Goal: Information Seeking & Learning: Compare options

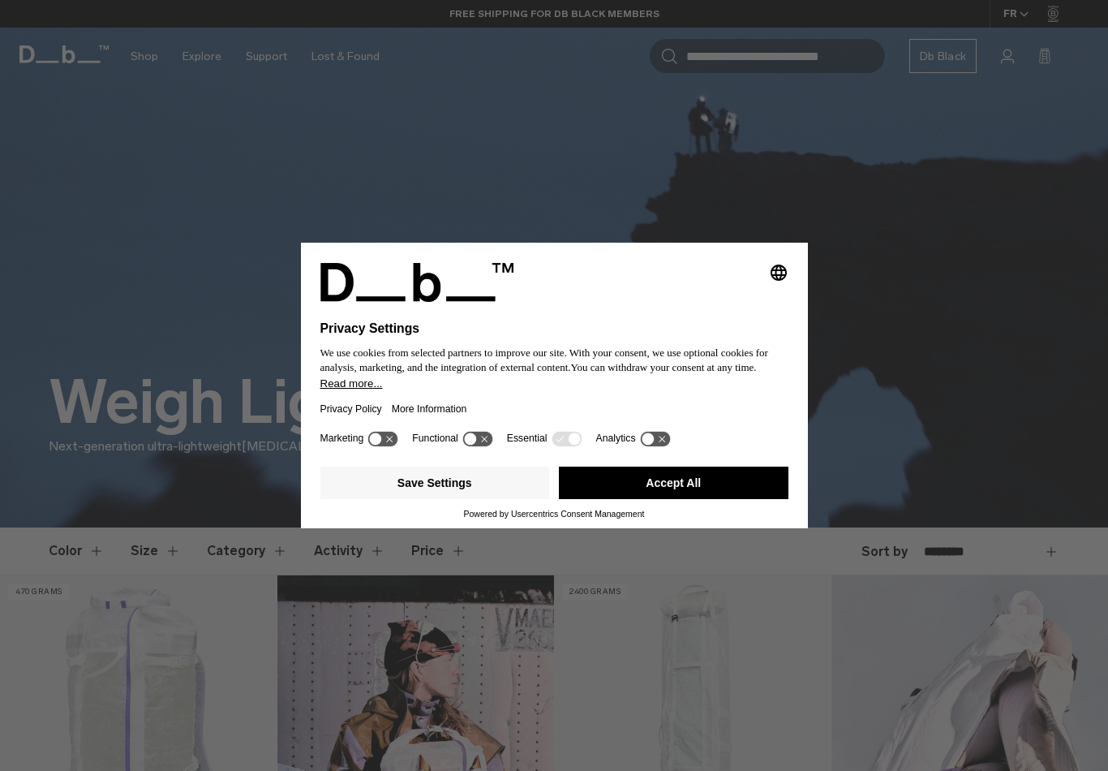
click at [655, 489] on button "Accept All" at bounding box center [674, 482] width 230 height 32
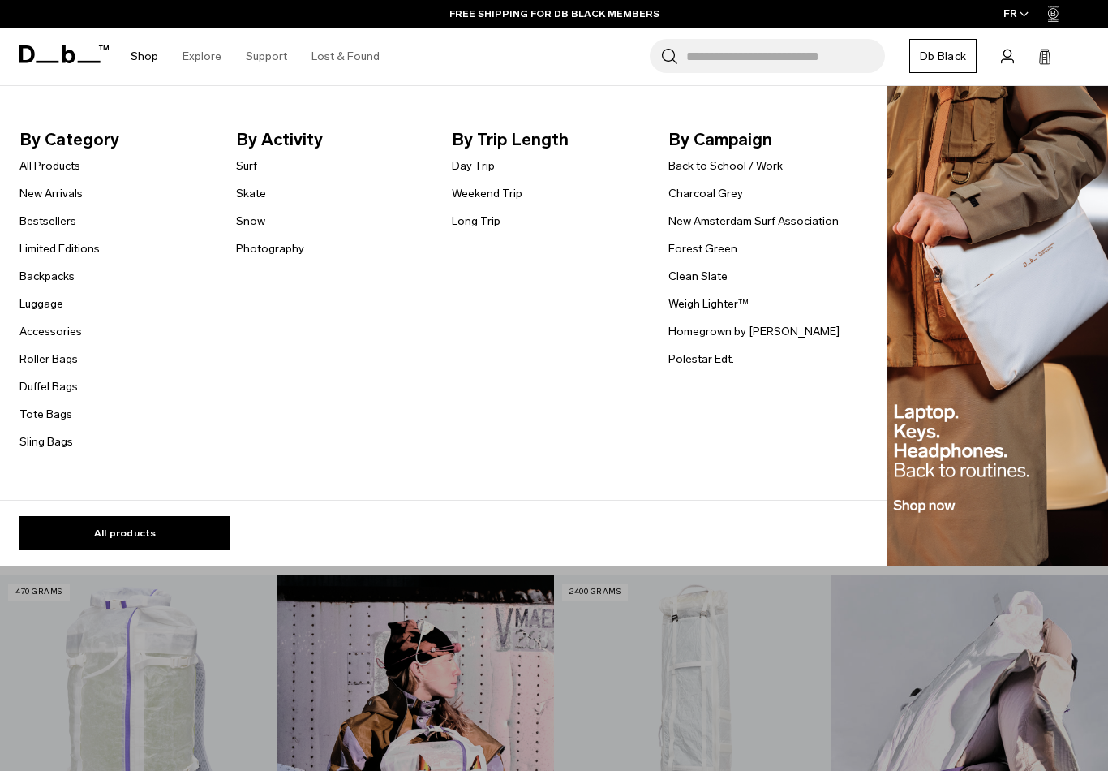
click at [70, 168] on link "All Products" at bounding box center [49, 165] width 61 height 17
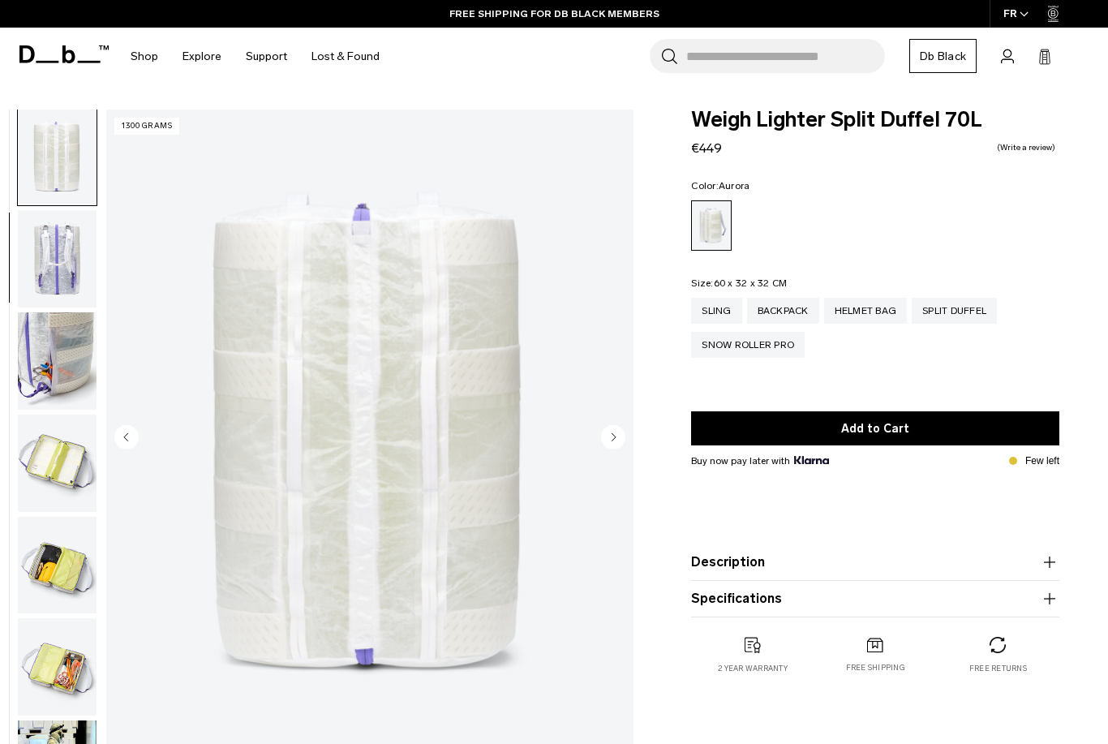
click at [616, 437] on circle "Next slide" at bounding box center [613, 437] width 24 height 24
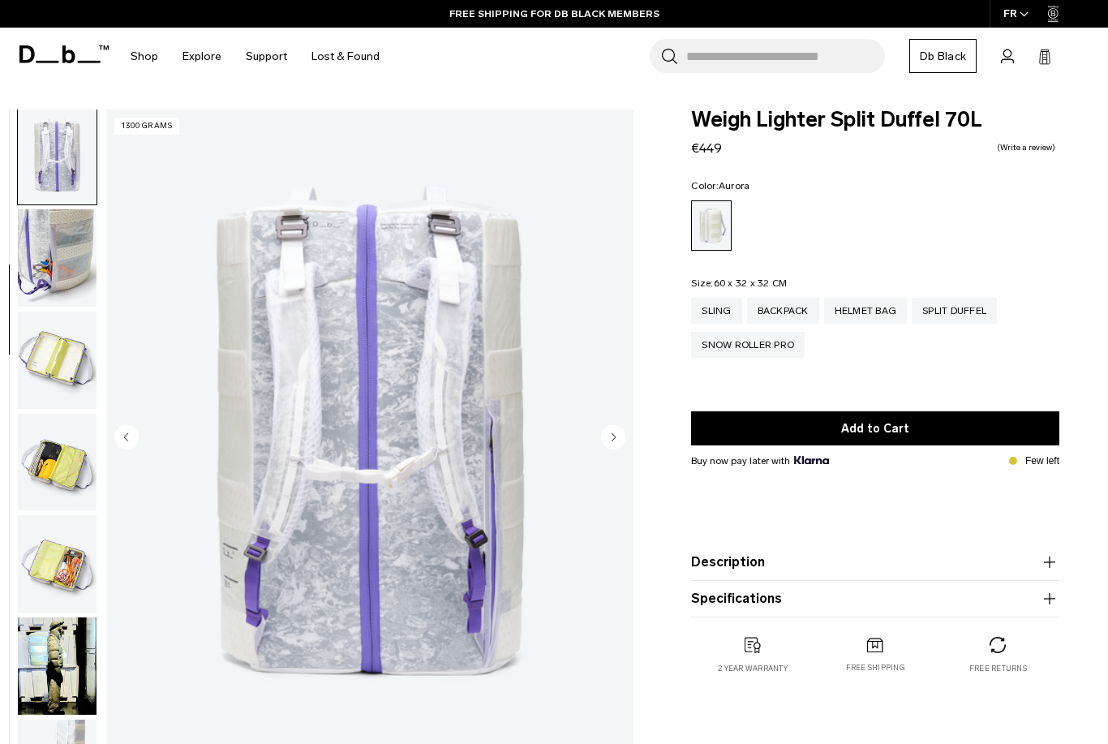
click at [616, 437] on circle "Next slide" at bounding box center [613, 437] width 24 height 24
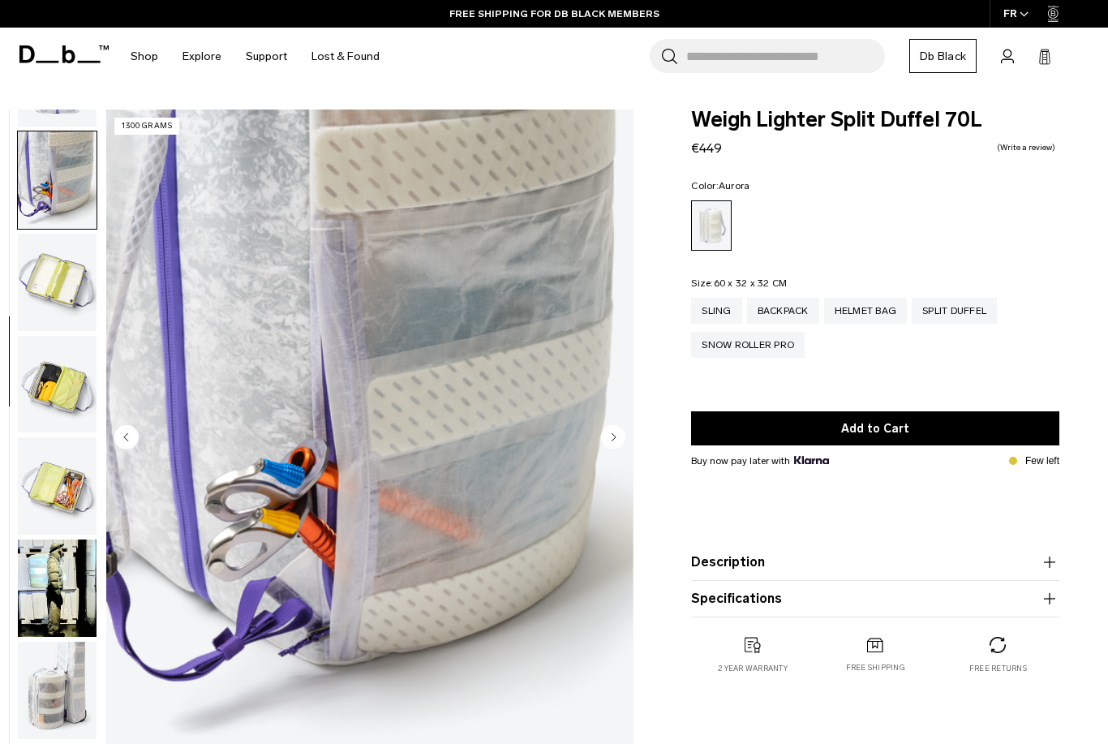
scroll to position [412, 0]
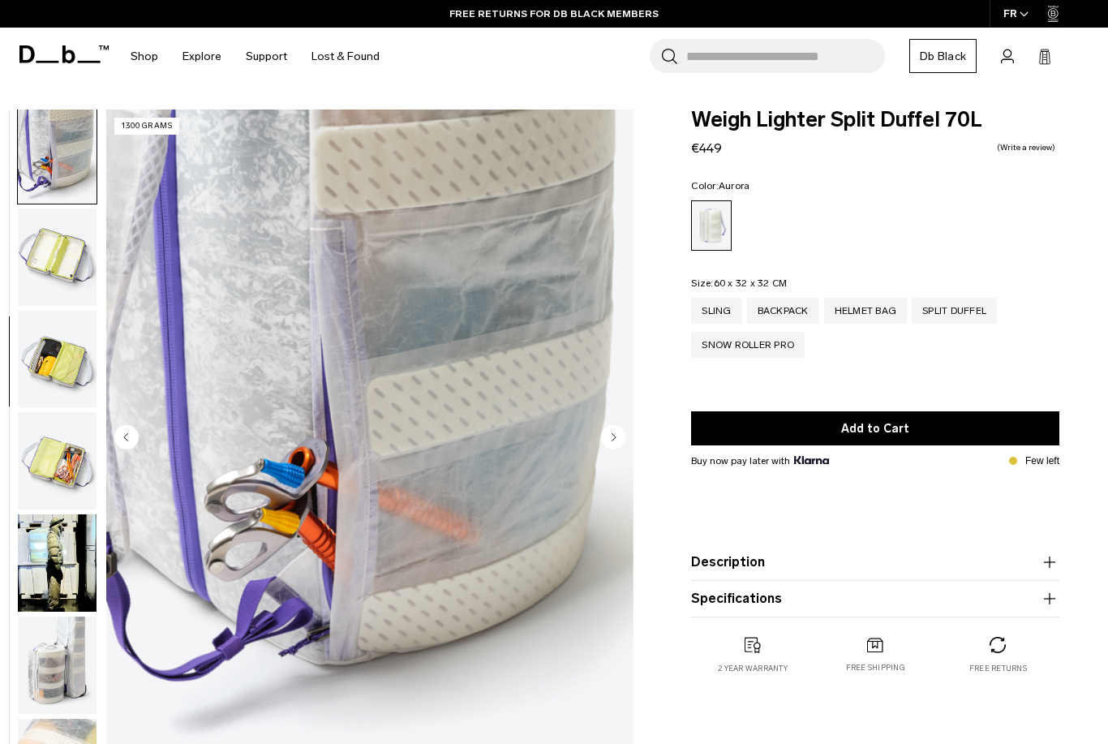
click at [616, 437] on circle "Next slide" at bounding box center [613, 437] width 24 height 24
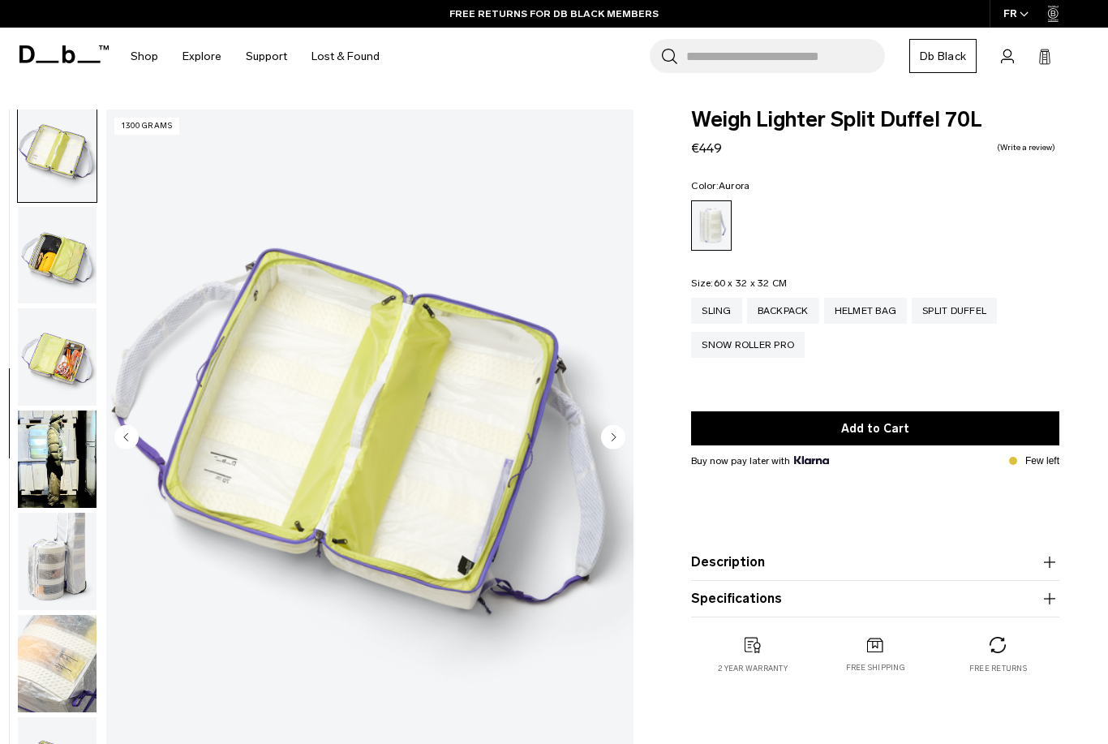
click at [616, 437] on circle "Next slide" at bounding box center [613, 437] width 24 height 24
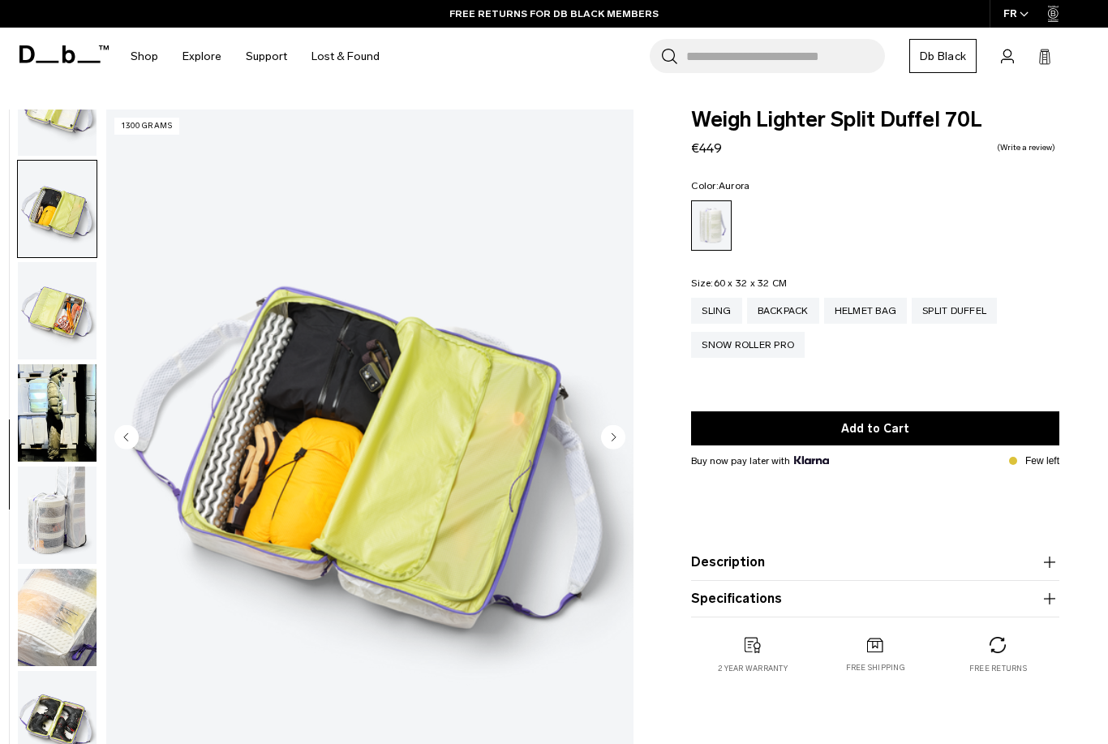
scroll to position [576, 0]
click at [616, 437] on circle "Next slide" at bounding box center [613, 437] width 24 height 24
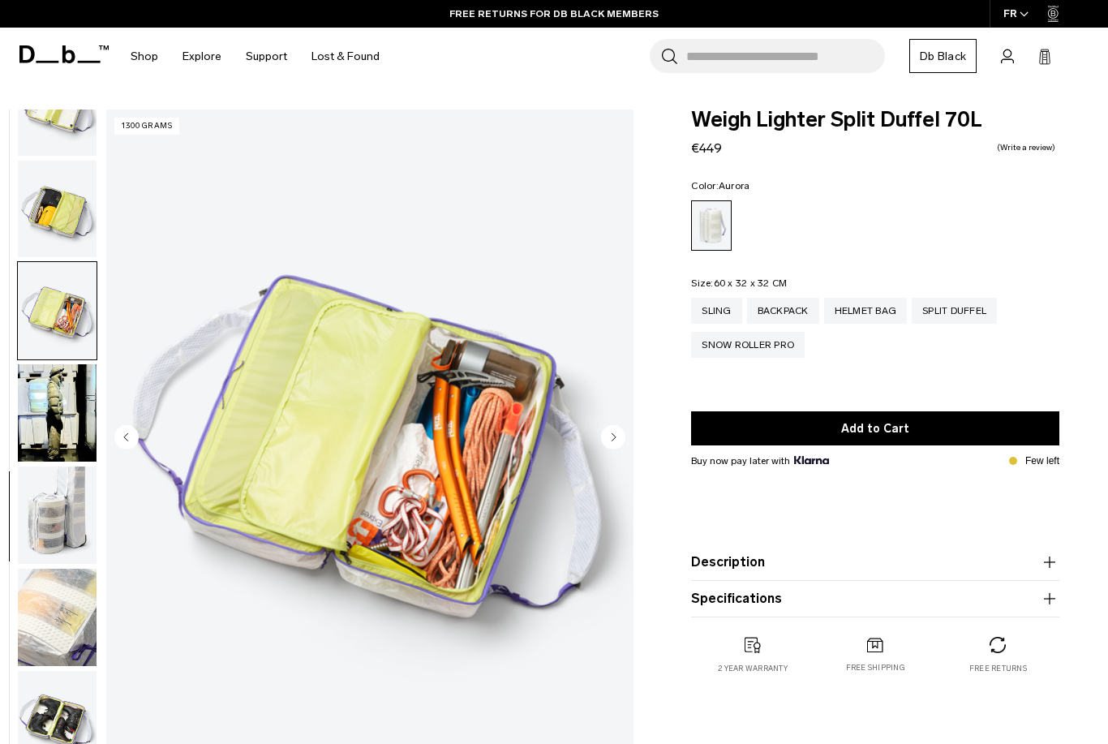
click at [616, 437] on circle "Next slide" at bounding box center [613, 437] width 24 height 24
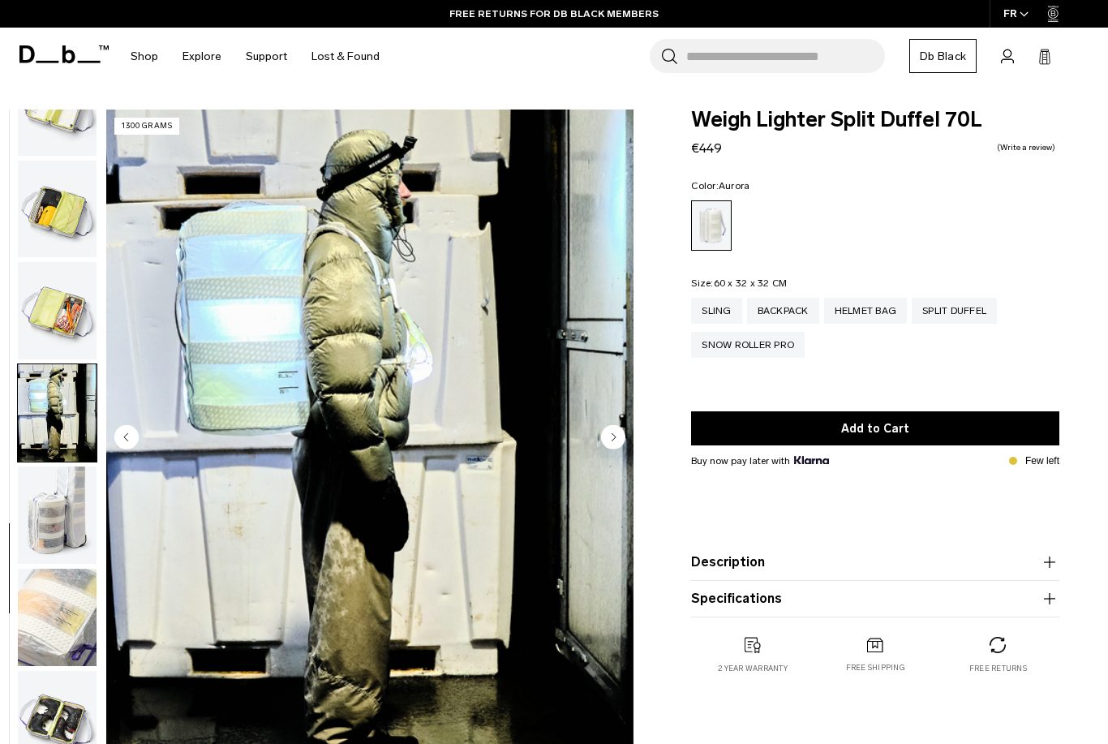
click at [616, 437] on circle "Next slide" at bounding box center [613, 437] width 24 height 24
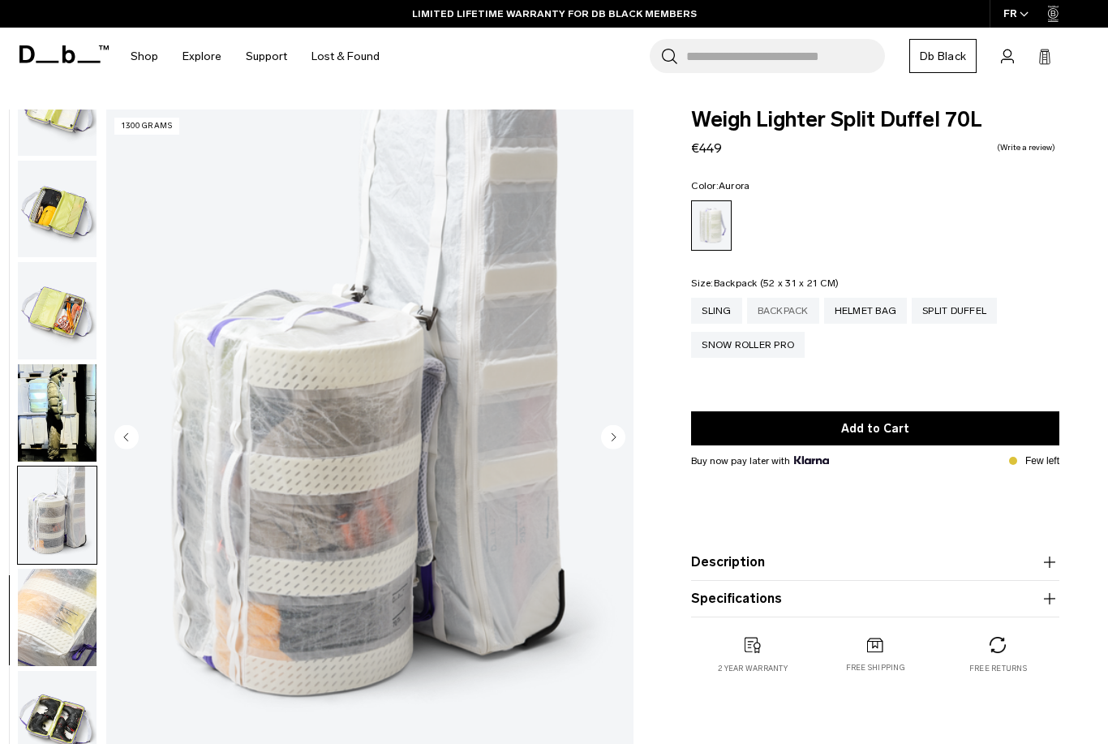
click at [797, 307] on div "Backpack" at bounding box center [783, 311] width 72 height 26
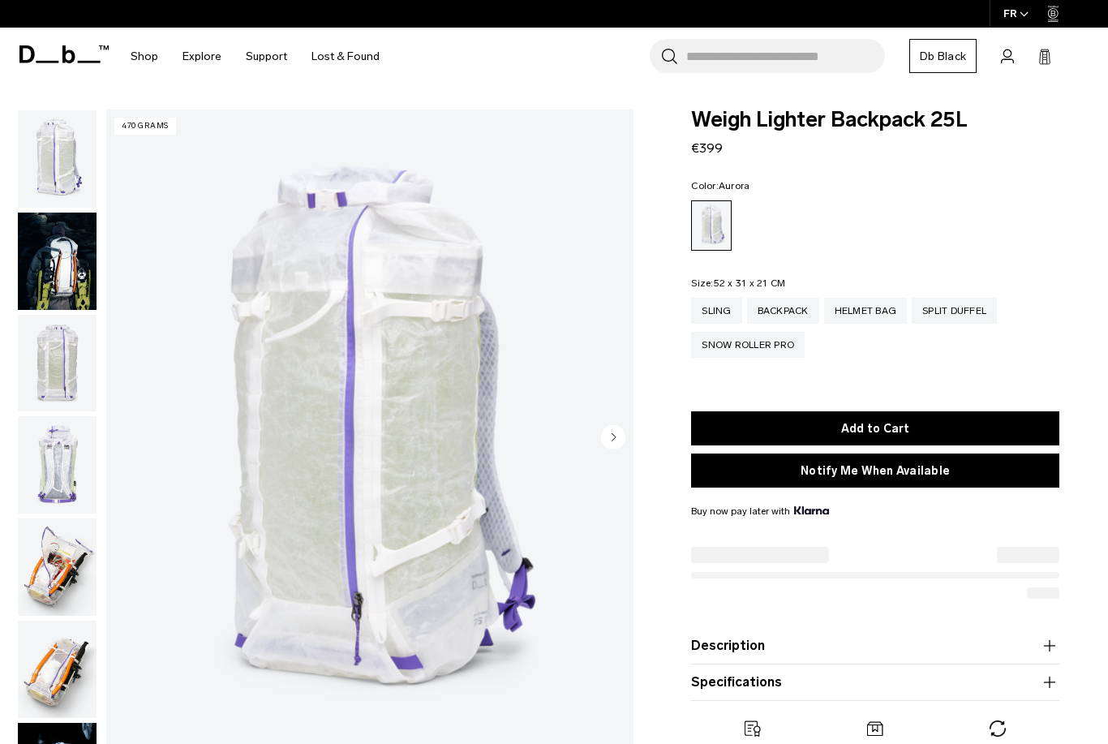
click at [614, 436] on icon "button" at bounding box center [614, 436] width 4 height 7
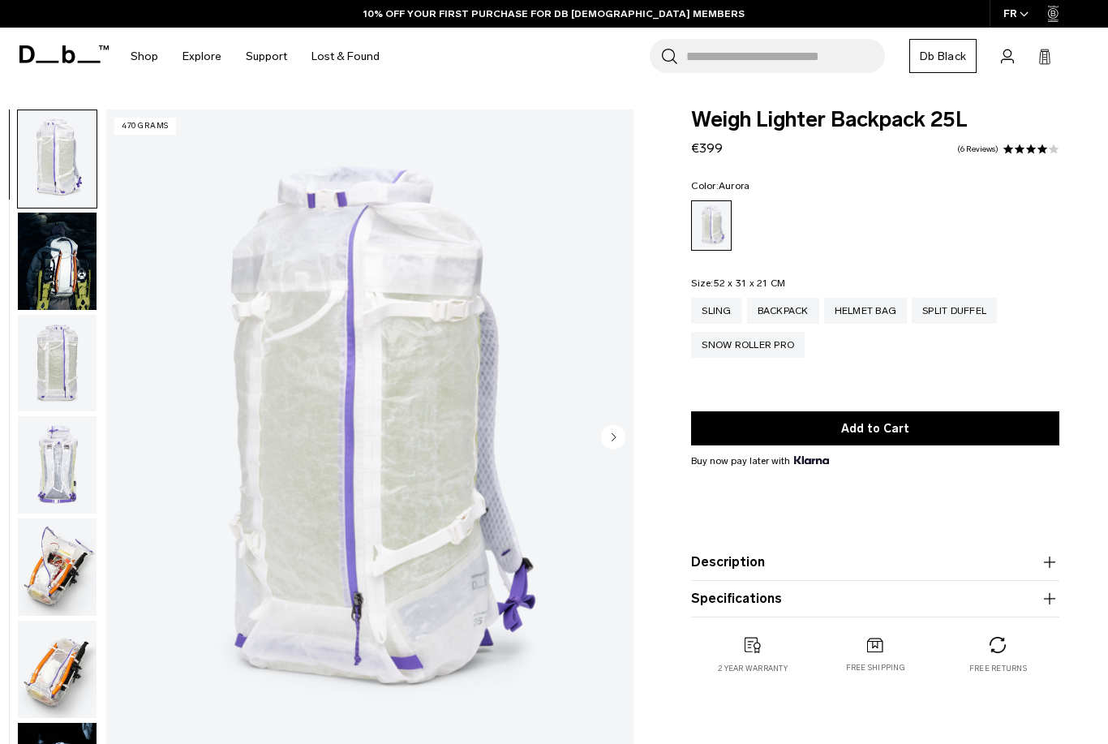
click at [614, 436] on icon "Next slide" at bounding box center [614, 436] width 4 height 7
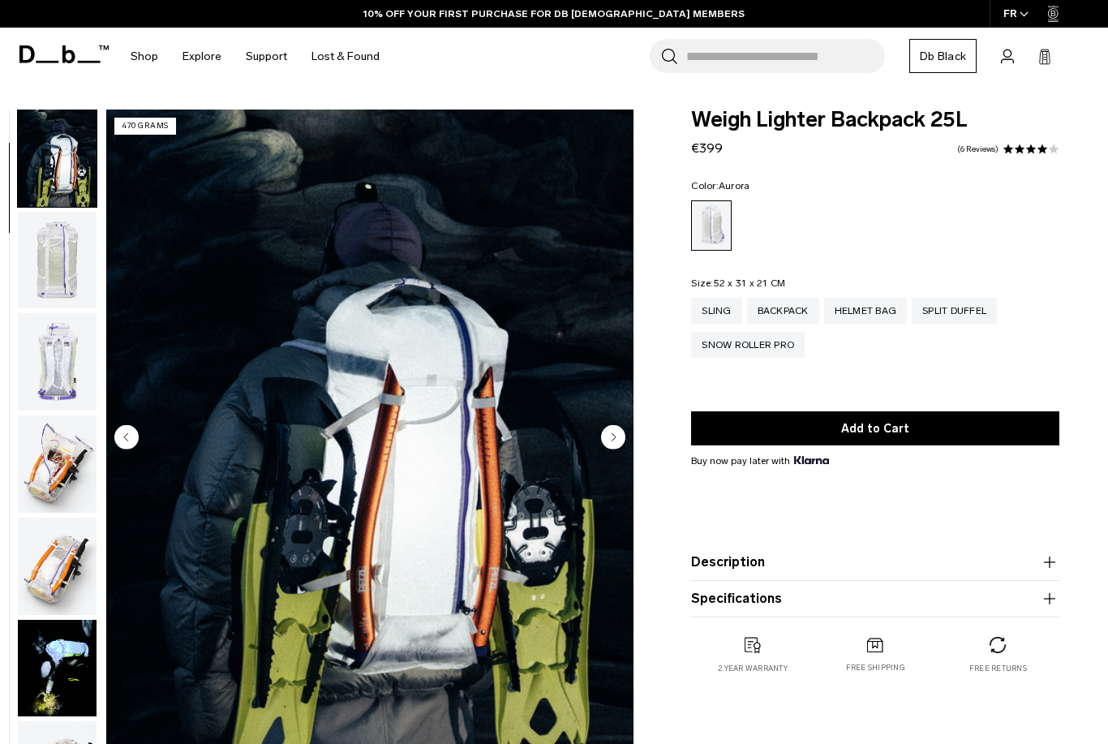
click at [614, 436] on icon "Next slide" at bounding box center [614, 436] width 4 height 7
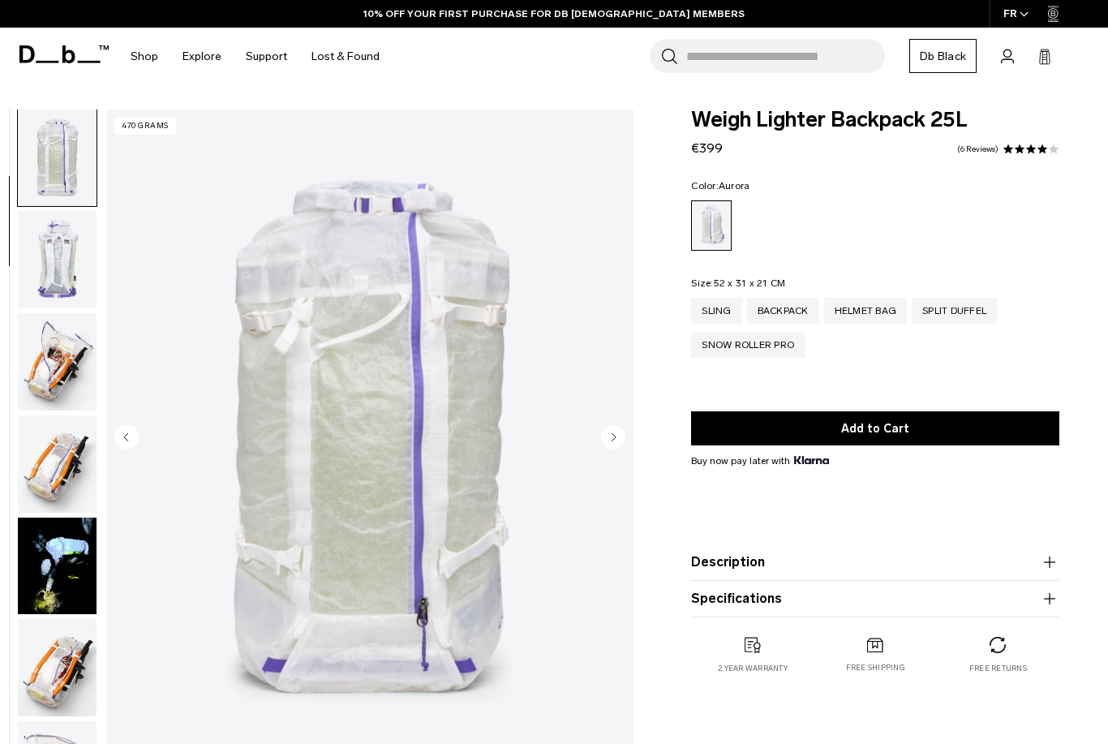
click at [614, 436] on icon "Next slide" at bounding box center [614, 436] width 4 height 7
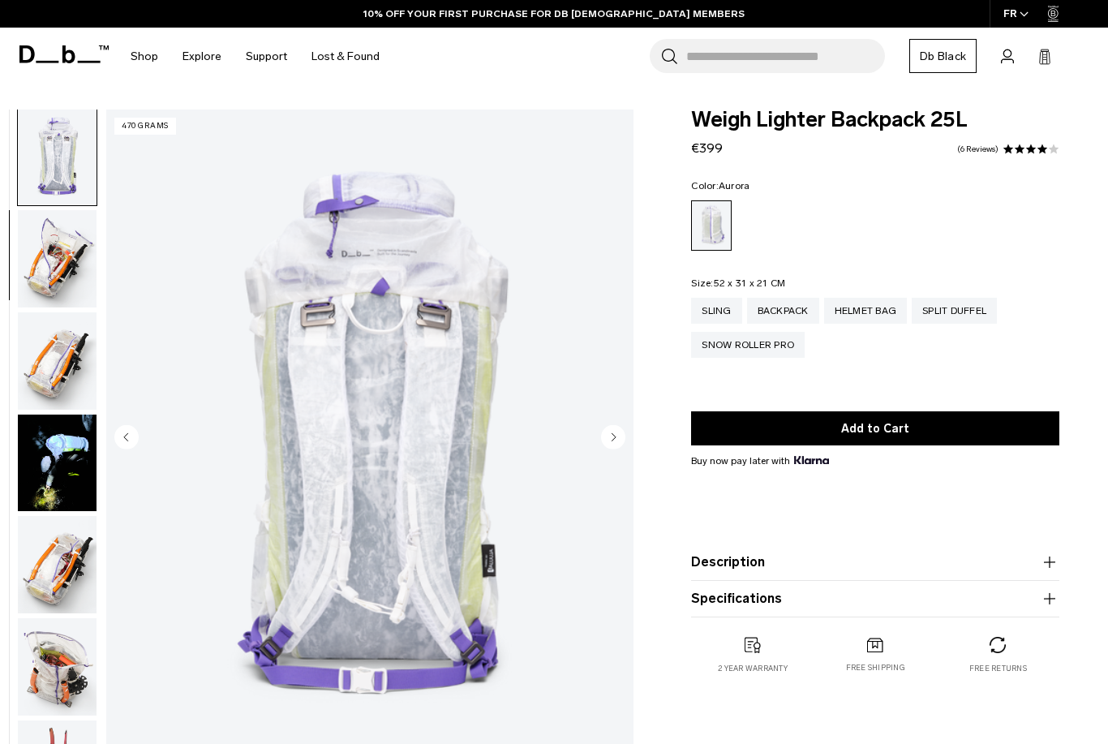
click at [614, 436] on icon "Next slide" at bounding box center [614, 436] width 4 height 7
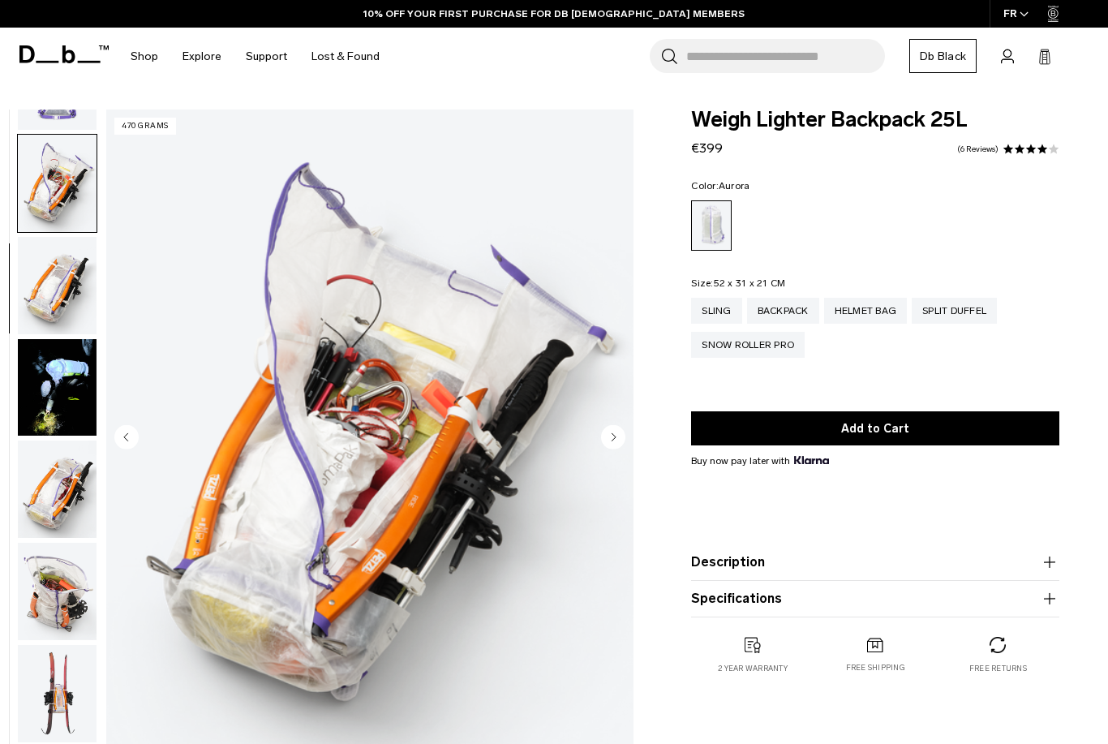
scroll to position [411, 0]
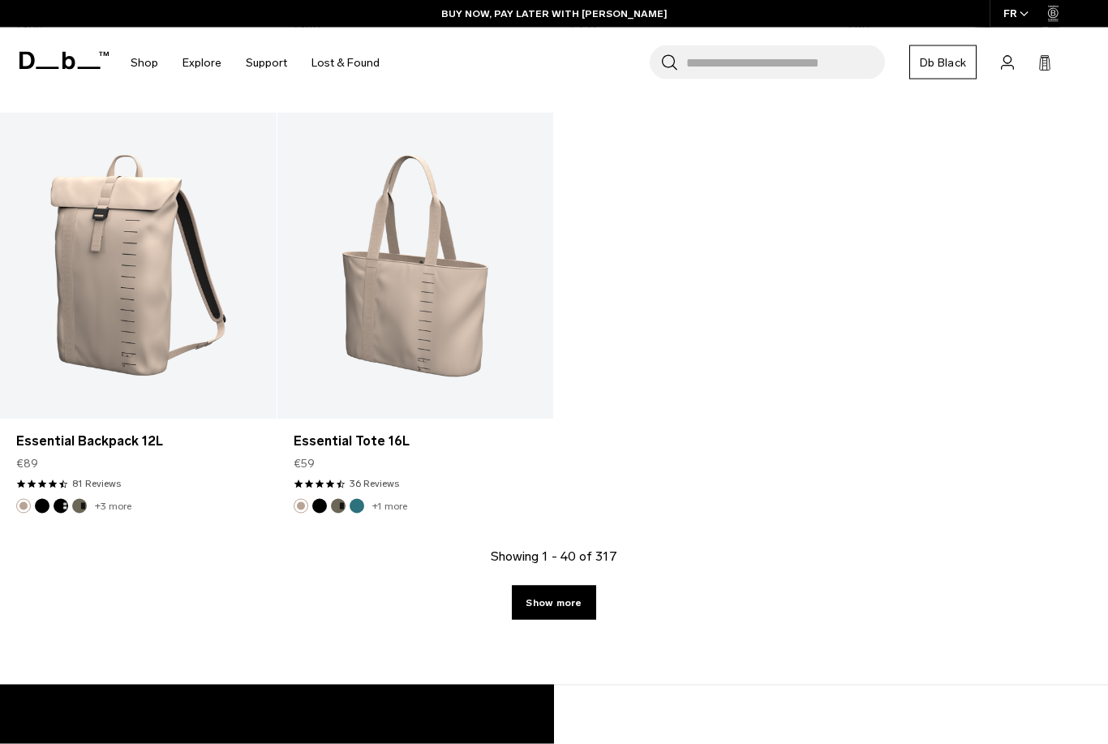
scroll to position [5120, 0]
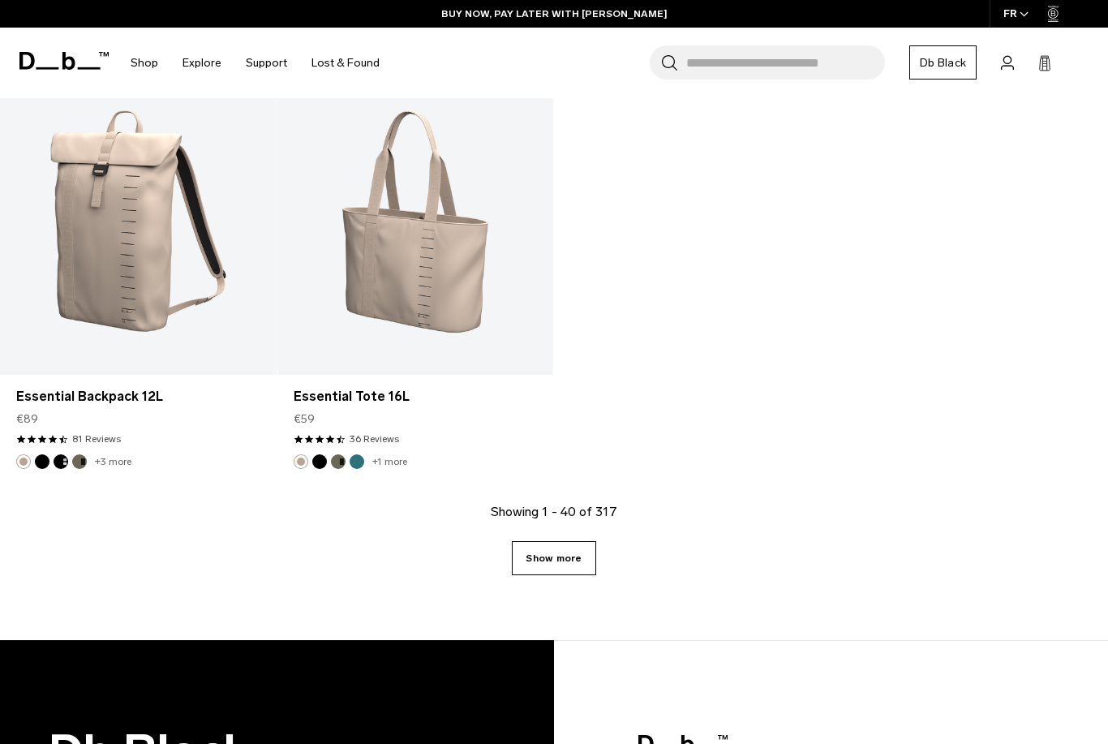
click at [575, 550] on link "Show more" at bounding box center [554, 558] width 84 height 34
click at [572, 541] on link "Show more" at bounding box center [554, 558] width 84 height 34
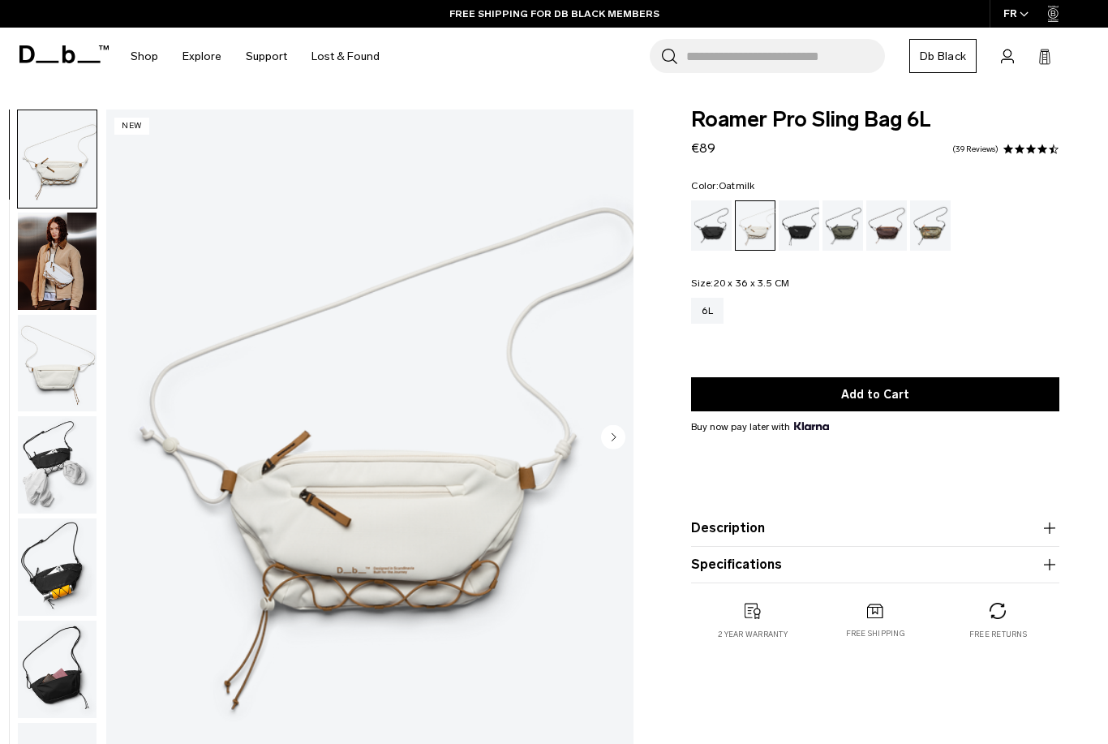
click at [64, 243] on img "button" at bounding box center [57, 261] width 79 height 97
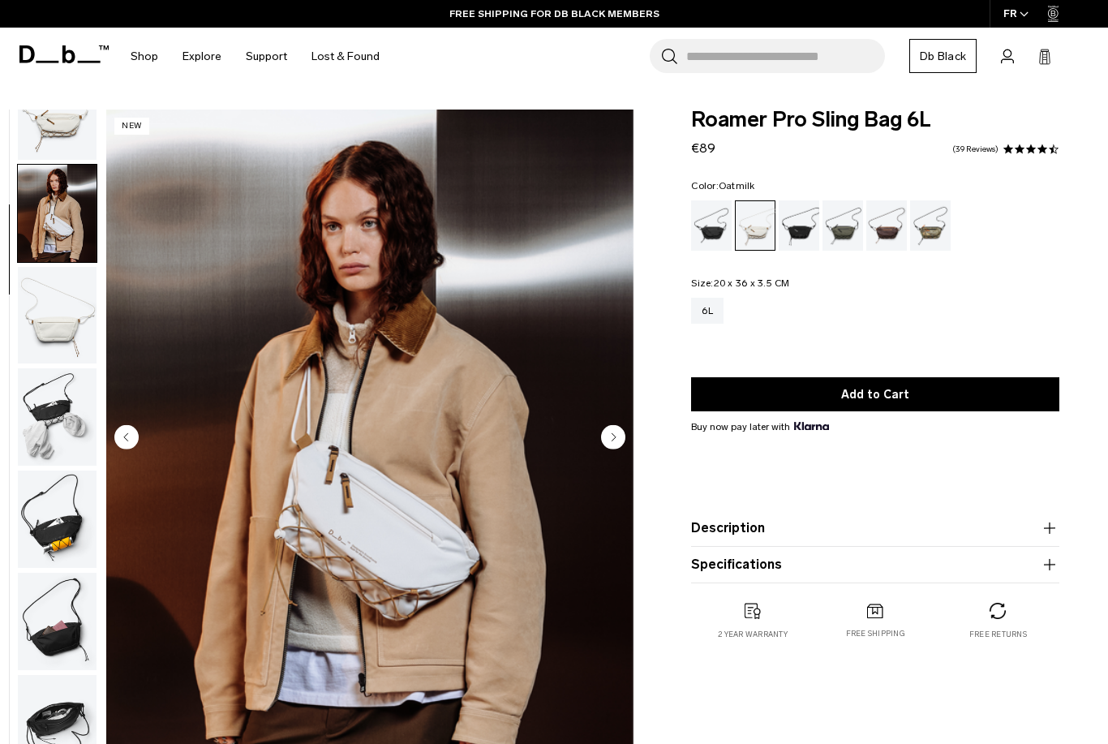
scroll to position [61, 0]
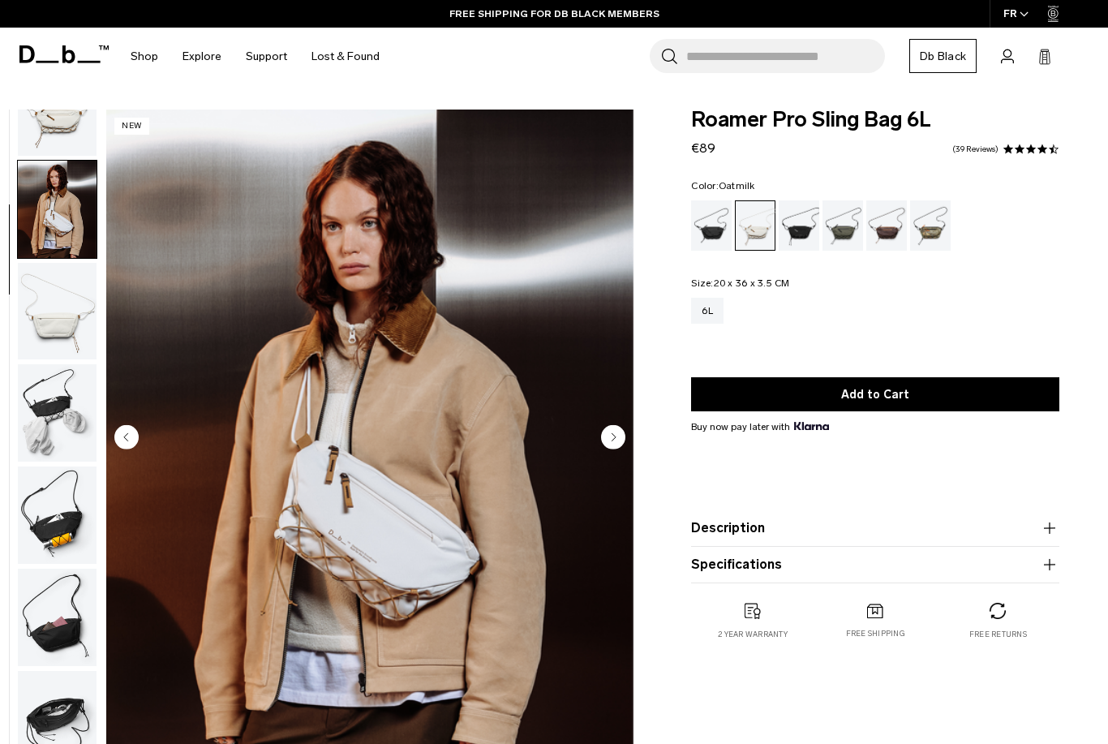
click at [616, 440] on circle "Next slide" at bounding box center [613, 437] width 24 height 24
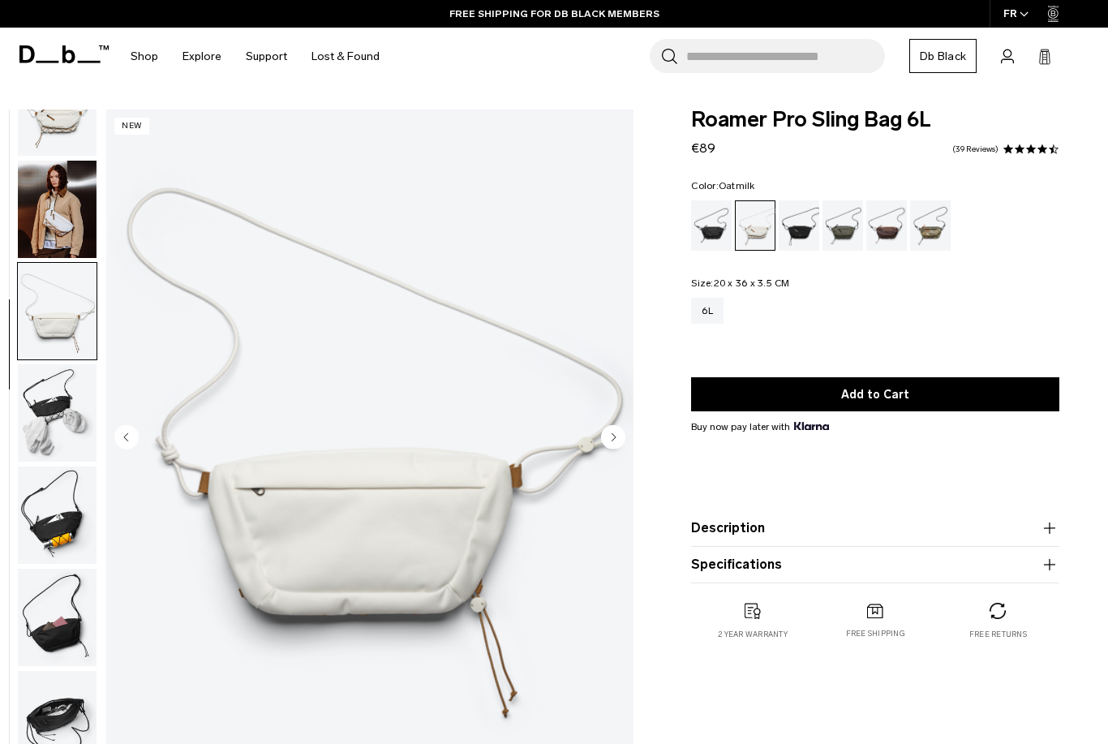
click at [616, 440] on circle "Next slide" at bounding box center [613, 437] width 24 height 24
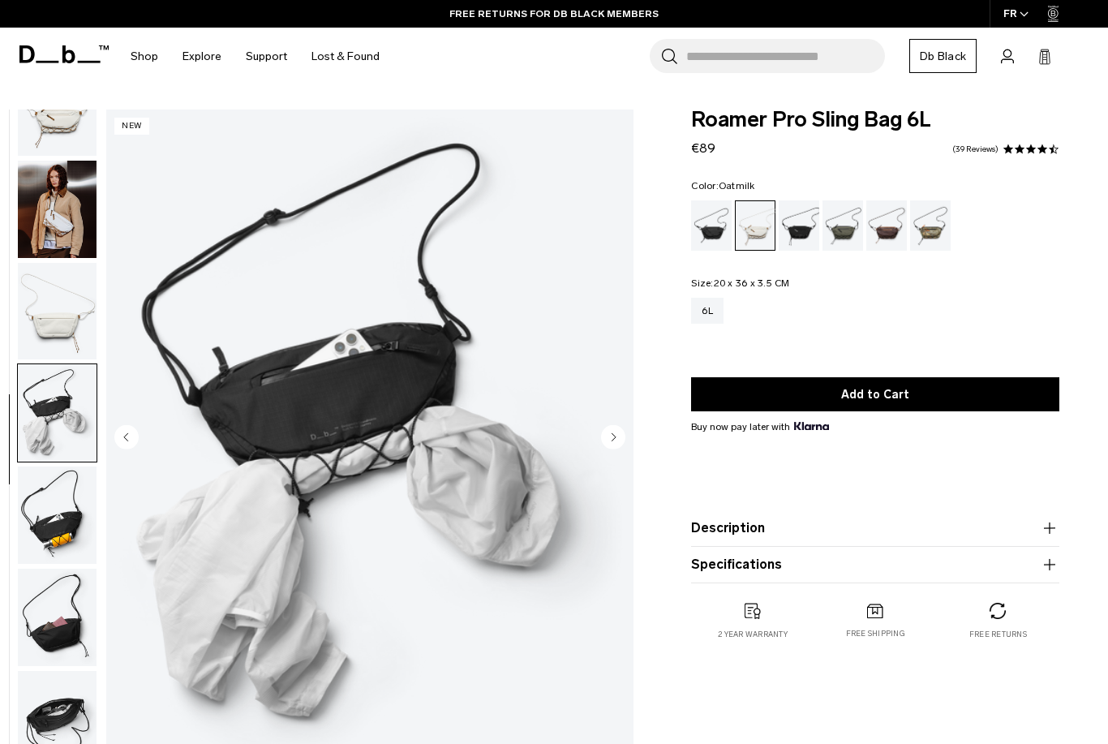
click at [616, 440] on circle "Next slide" at bounding box center [613, 437] width 24 height 24
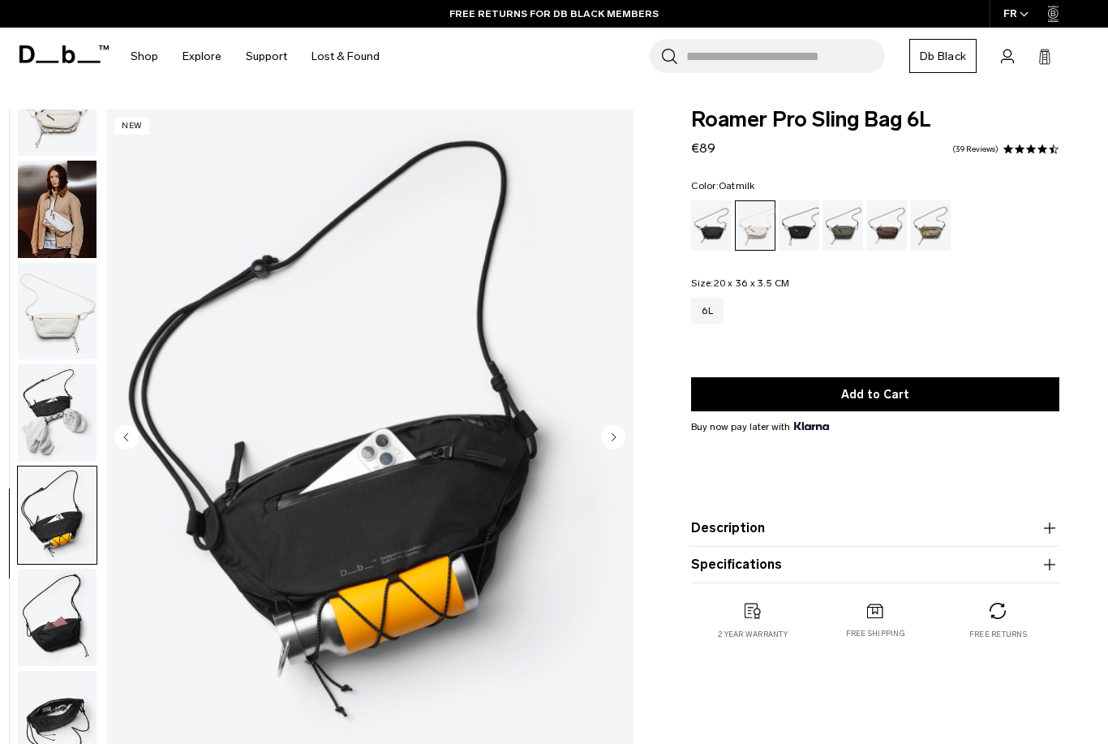
click at [615, 440] on circle "Next slide" at bounding box center [613, 437] width 24 height 24
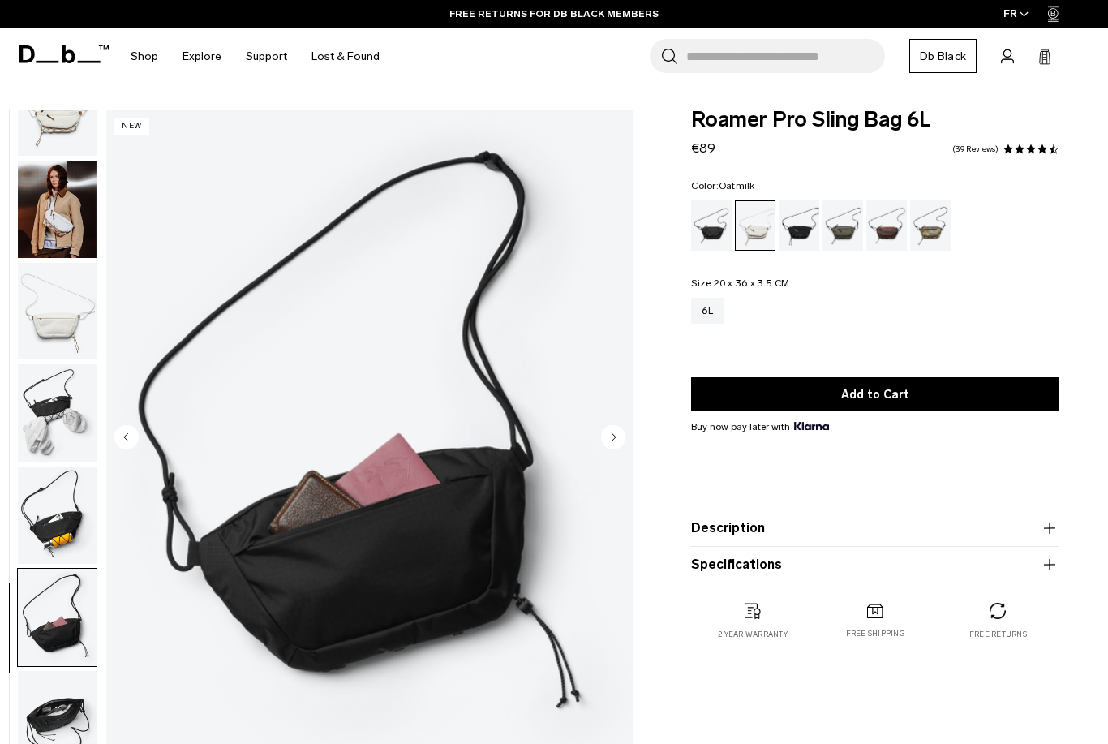
click at [615, 440] on circle "Next slide" at bounding box center [613, 437] width 24 height 24
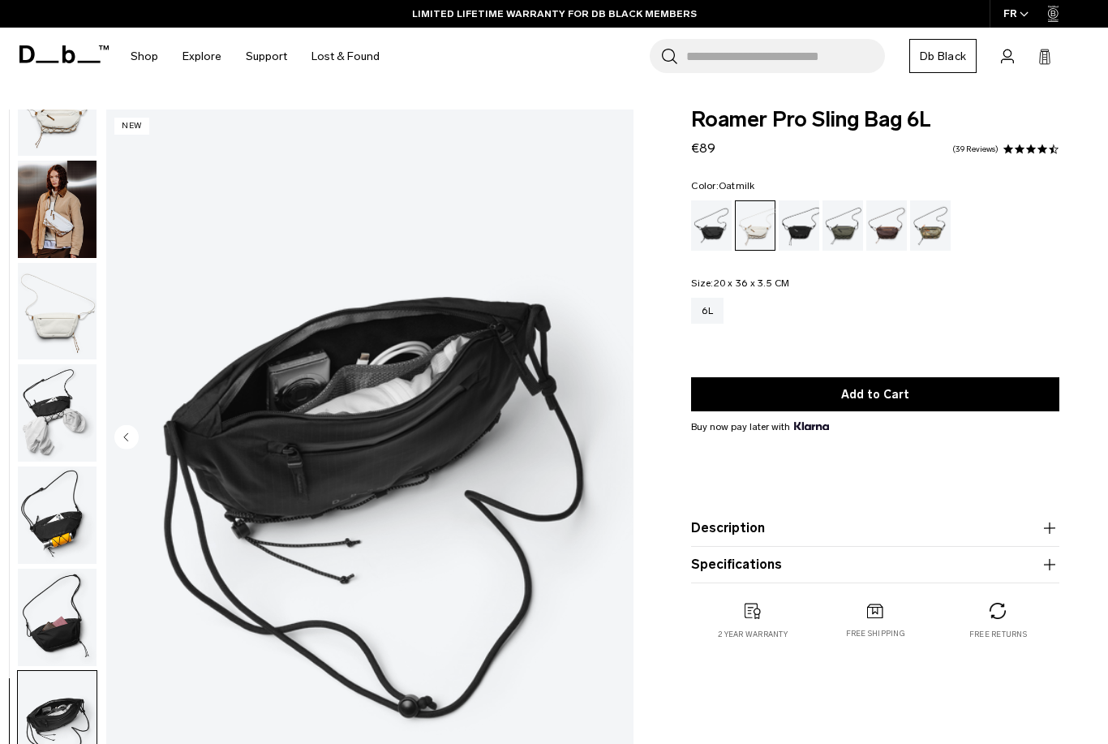
scroll to position [0, 0]
click at [805, 229] on div "Charcoal Grey" at bounding box center [799, 225] width 41 height 50
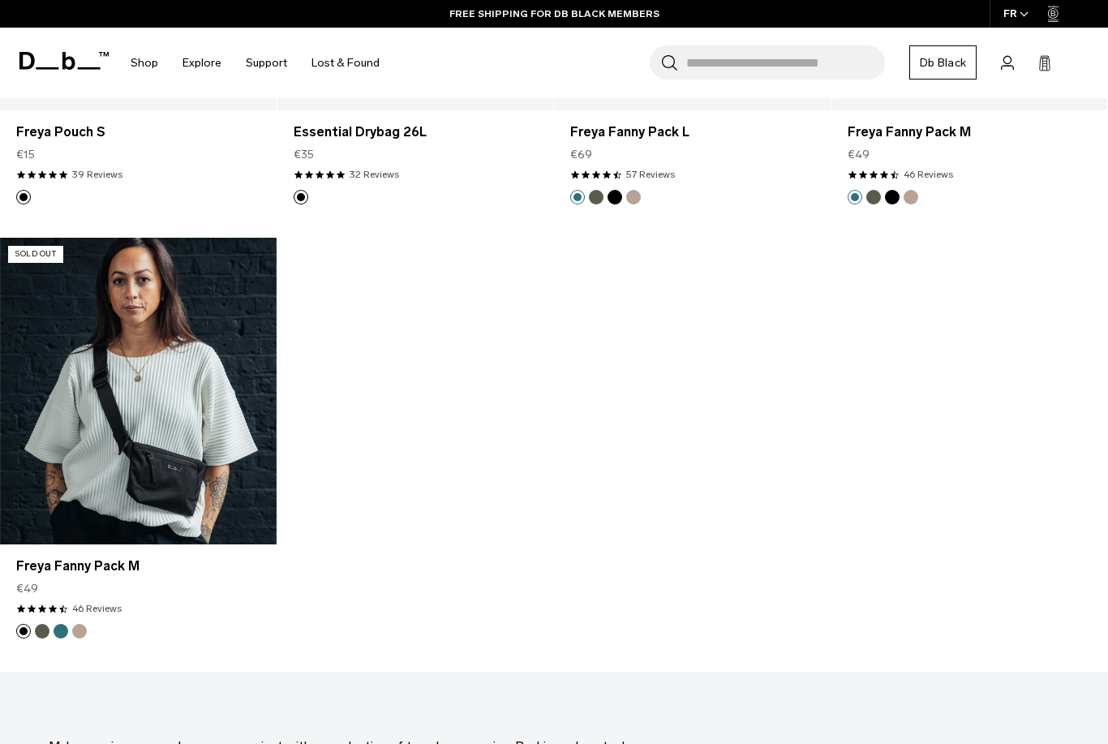
scroll to position [4493, 0]
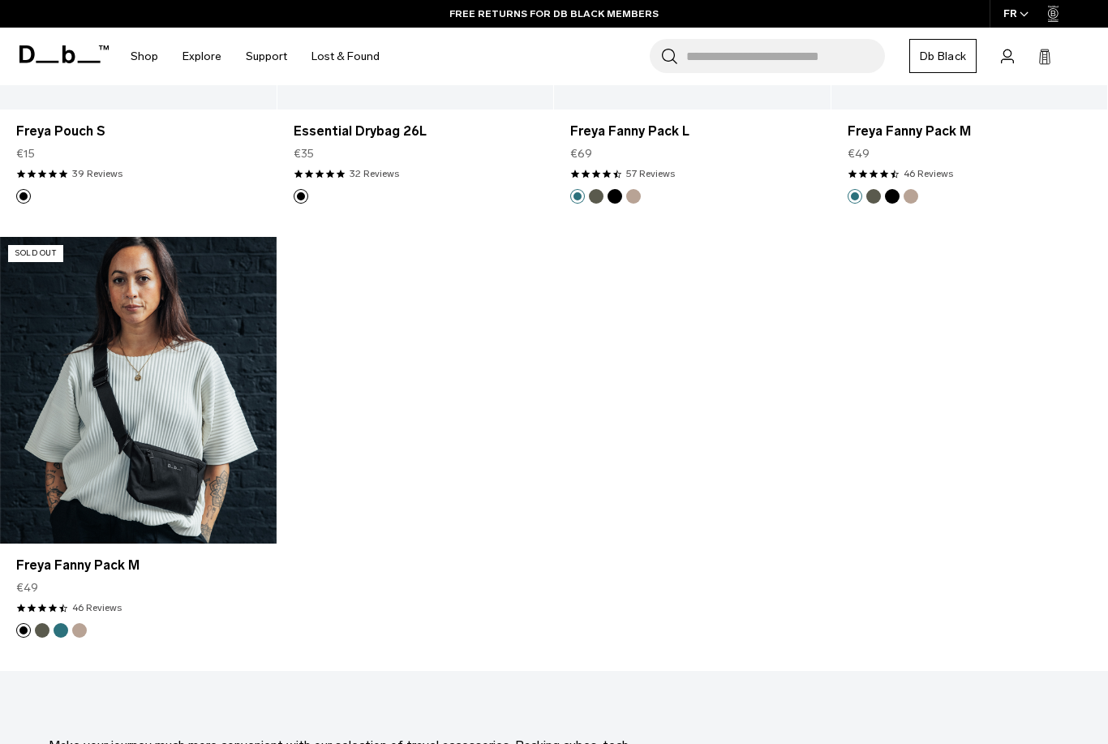
click at [166, 489] on link "Freya Fanny Pack M" at bounding box center [138, 390] width 277 height 307
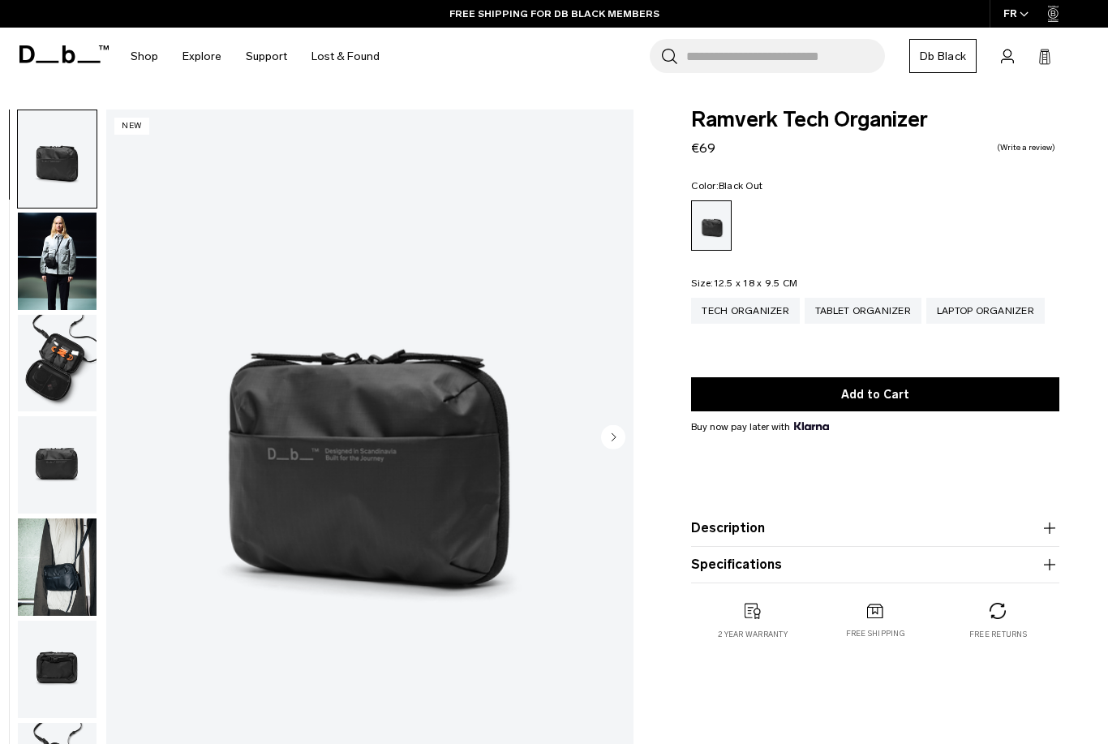
click at [615, 442] on circle "Next slide" at bounding box center [613, 437] width 24 height 24
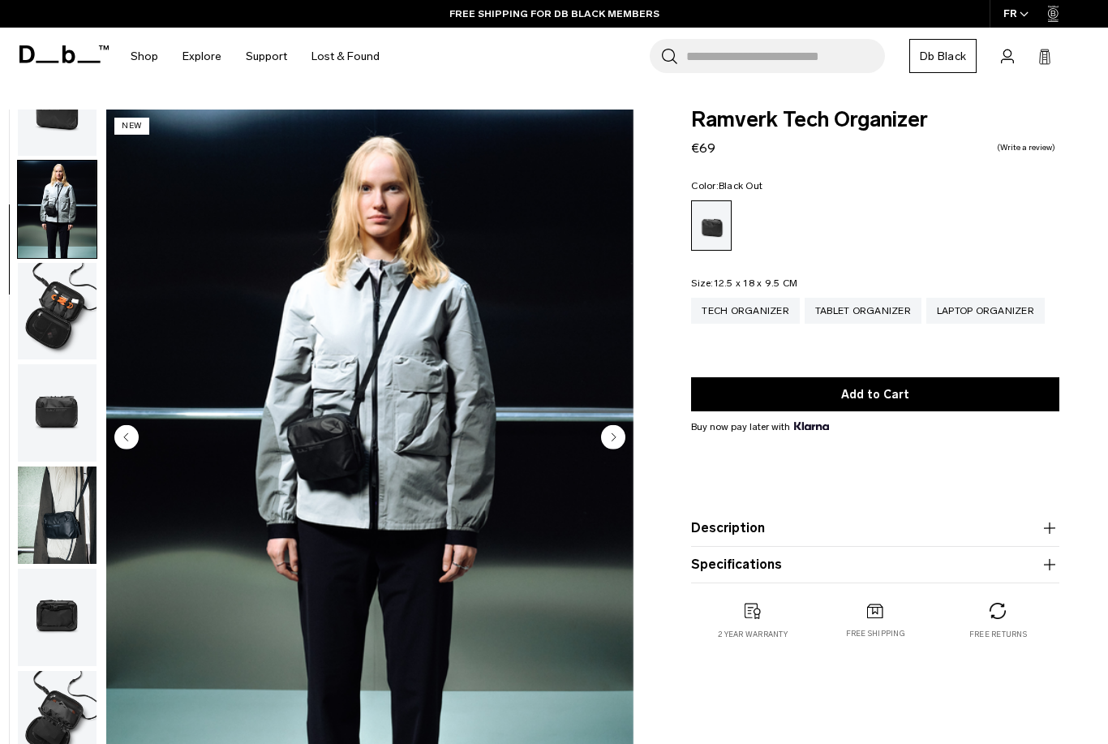
scroll to position [61, 0]
click at [613, 438] on icon "Next slide" at bounding box center [614, 436] width 4 height 7
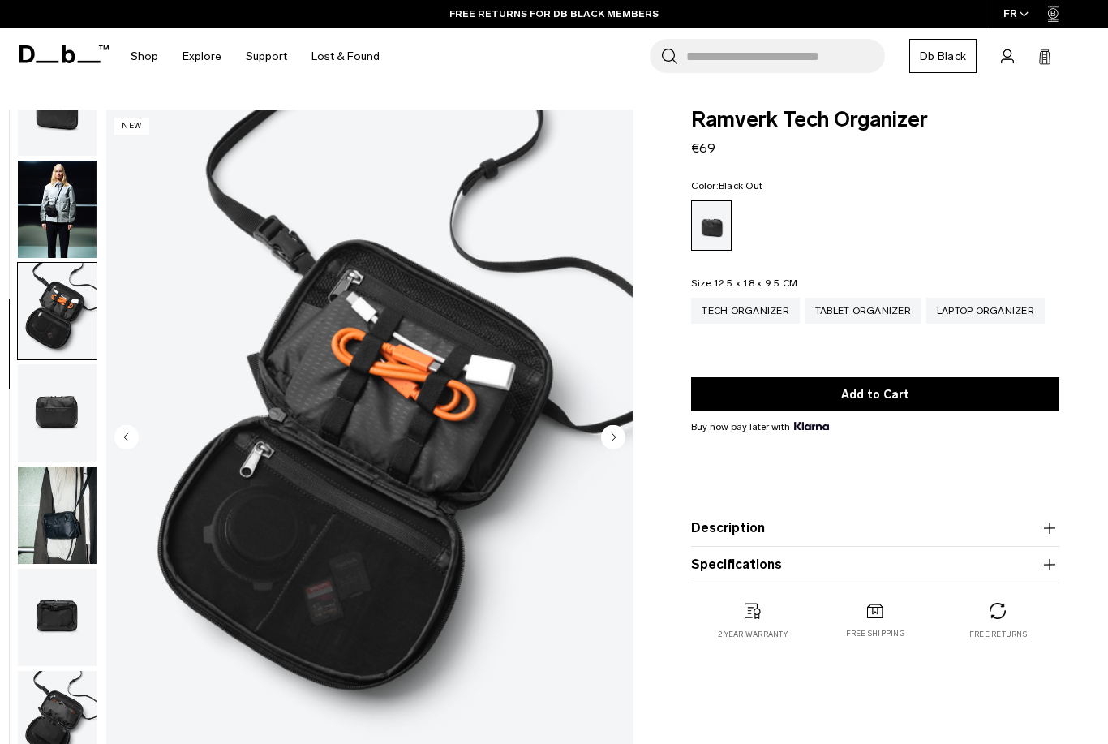
click at [613, 439] on icon "Next slide" at bounding box center [614, 436] width 4 height 7
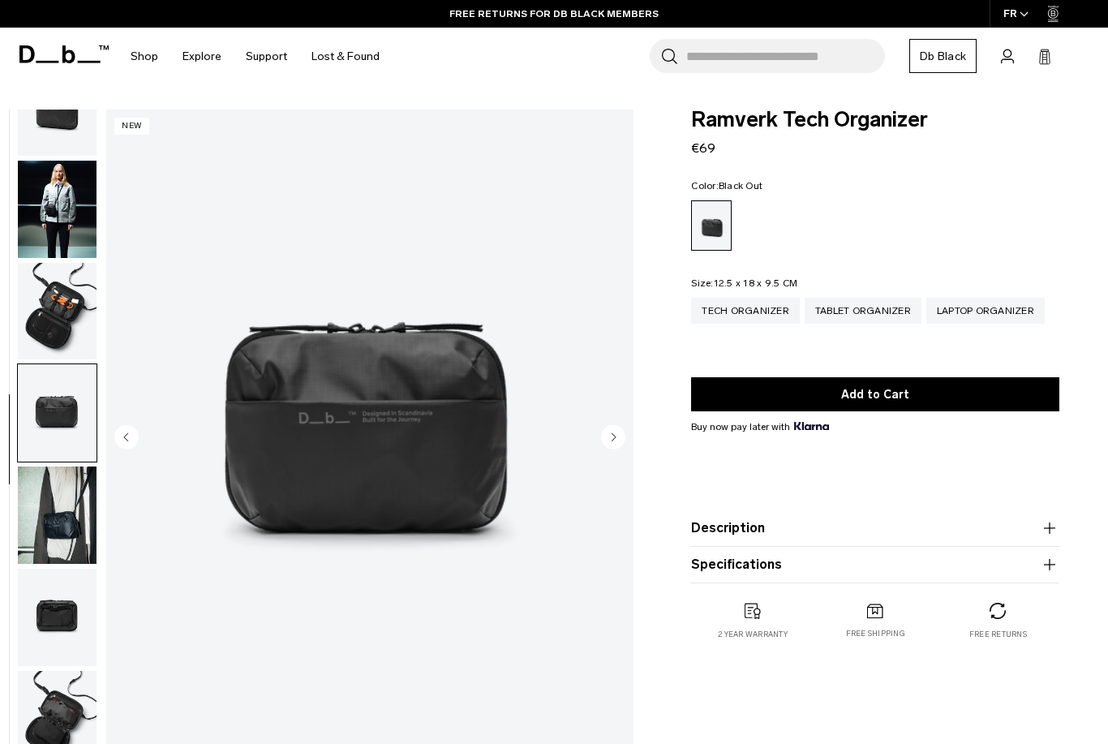
click at [613, 439] on icon "Next slide" at bounding box center [614, 436] width 4 height 7
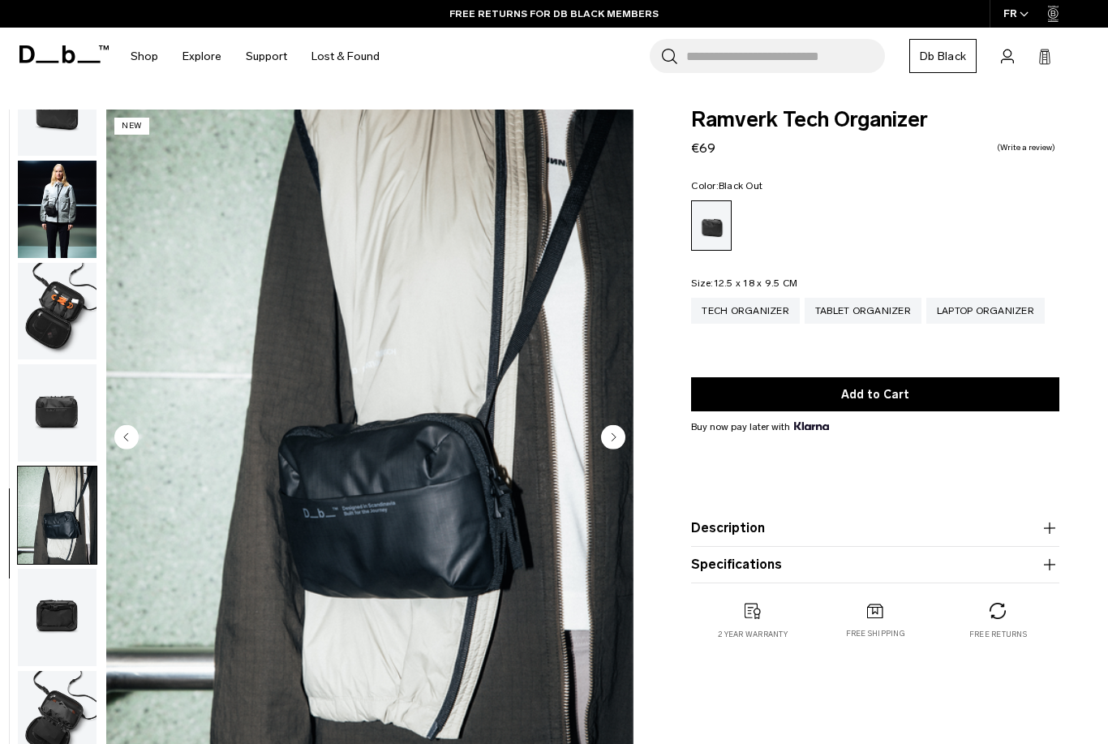
click at [613, 439] on icon "Next slide" at bounding box center [614, 436] width 4 height 7
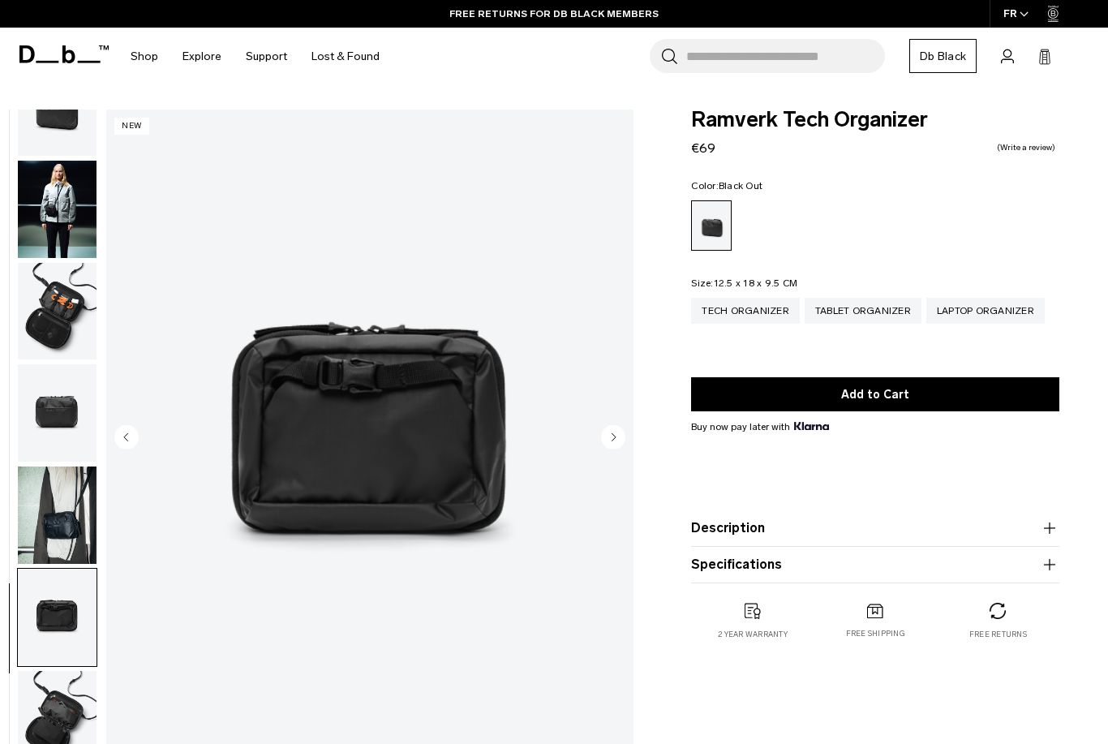
click at [613, 439] on icon "Next slide" at bounding box center [614, 436] width 4 height 7
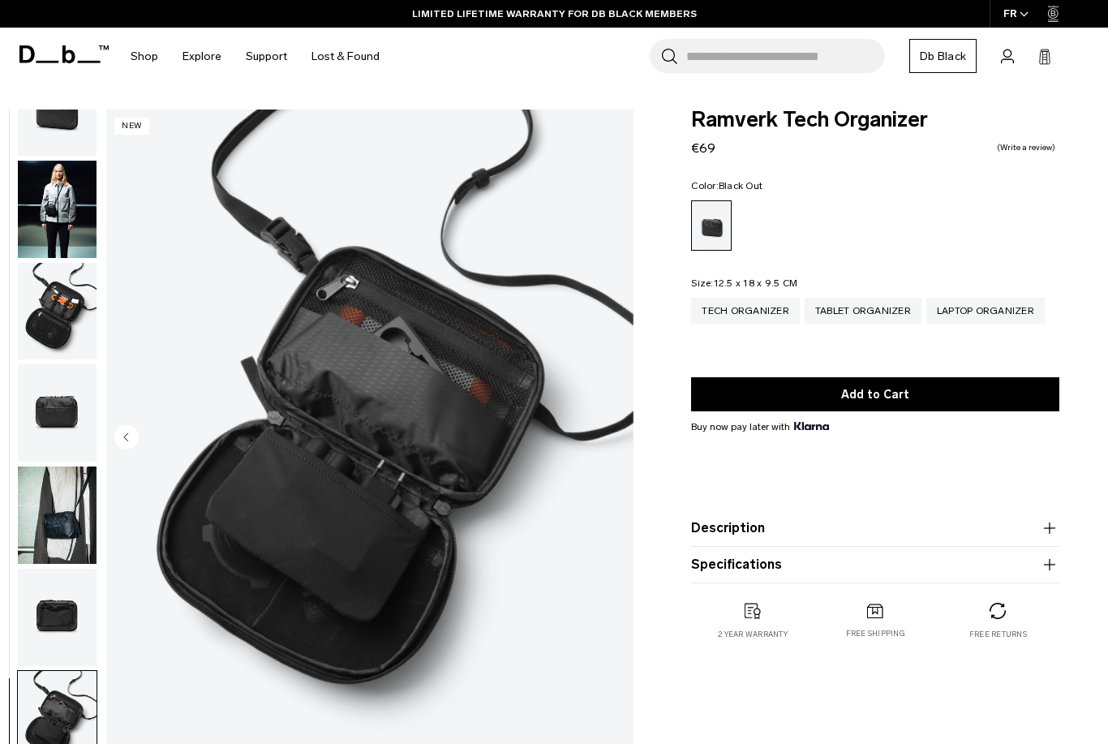
click at [613, 439] on img "7 / 7" at bounding box center [369, 438] width 527 height 659
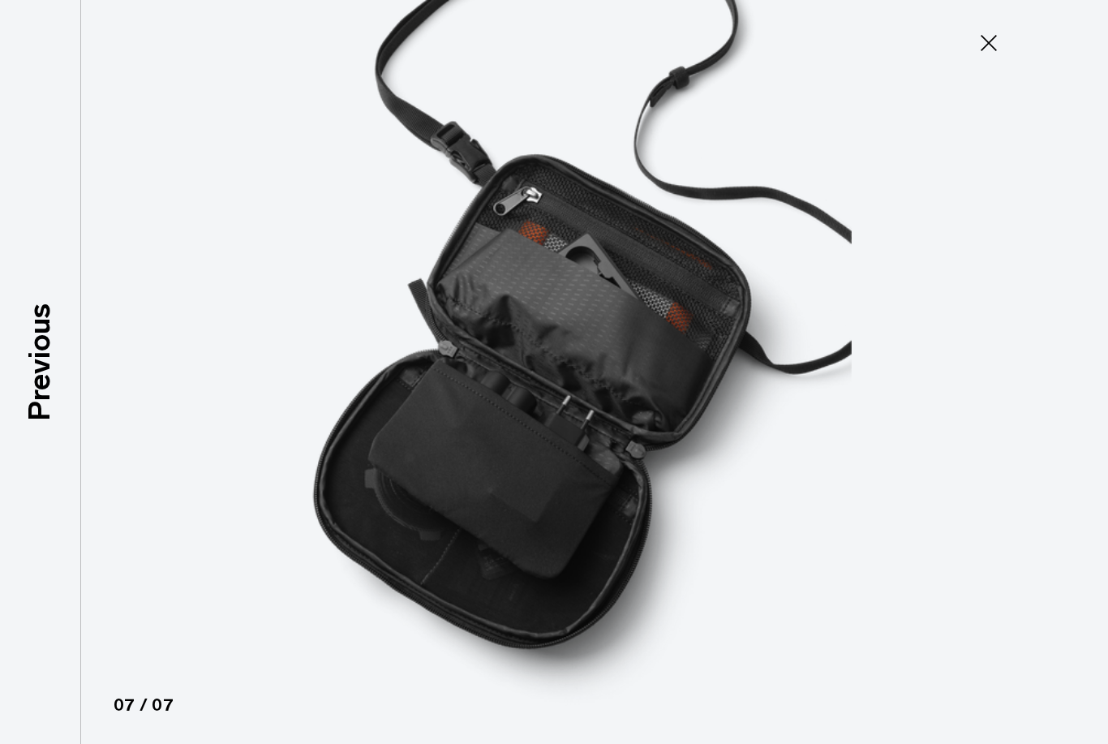
click at [613, 439] on img at bounding box center [554, 372] width 730 height 744
click at [613, 440] on img at bounding box center [554, 372] width 730 height 744
click at [988, 55] on icon at bounding box center [989, 43] width 26 height 26
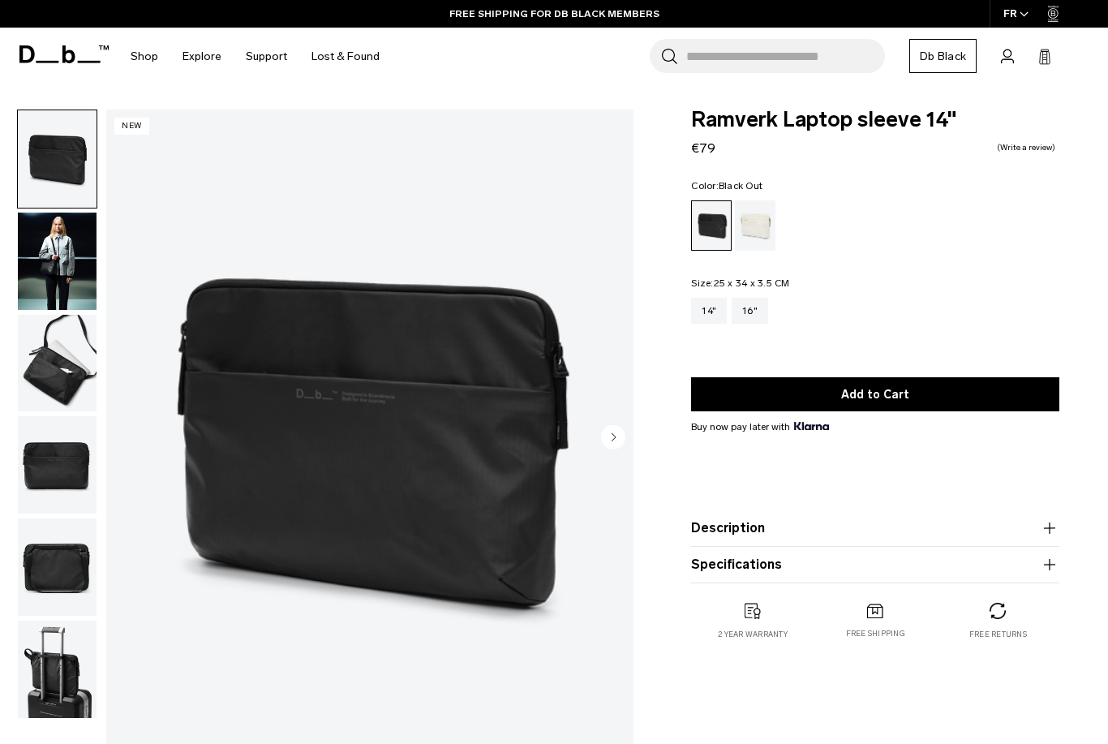
click at [618, 440] on circle "Next slide" at bounding box center [613, 437] width 24 height 24
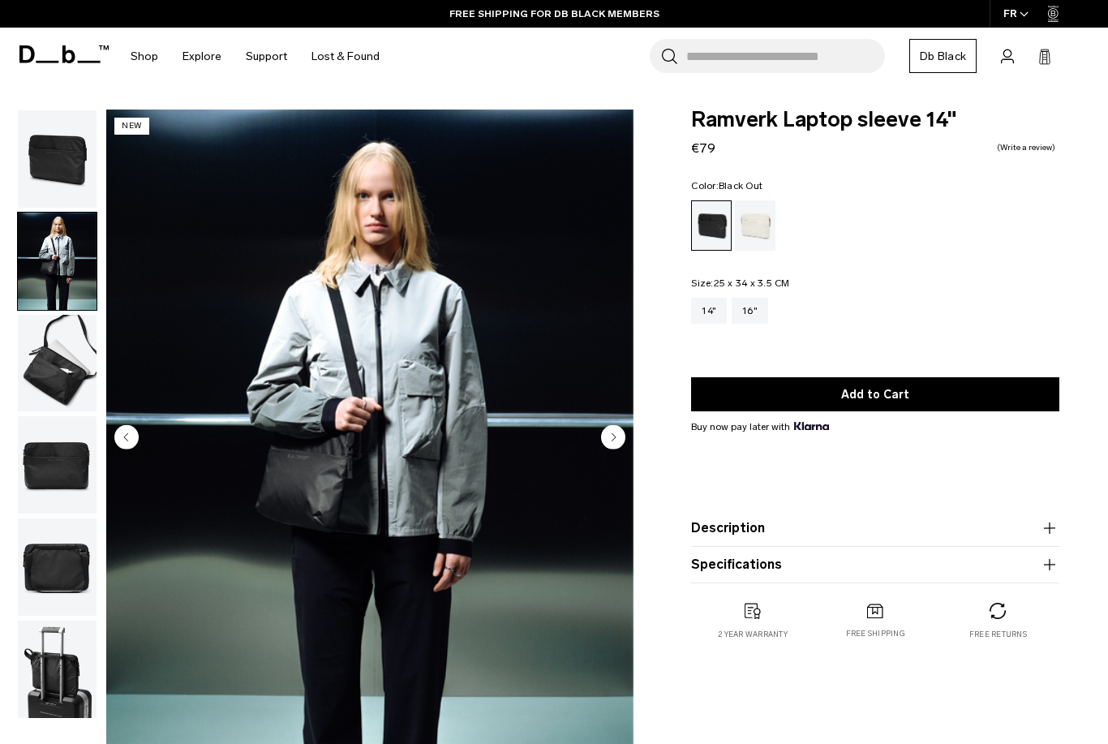
click at [618, 440] on circle "Next slide" at bounding box center [613, 437] width 24 height 24
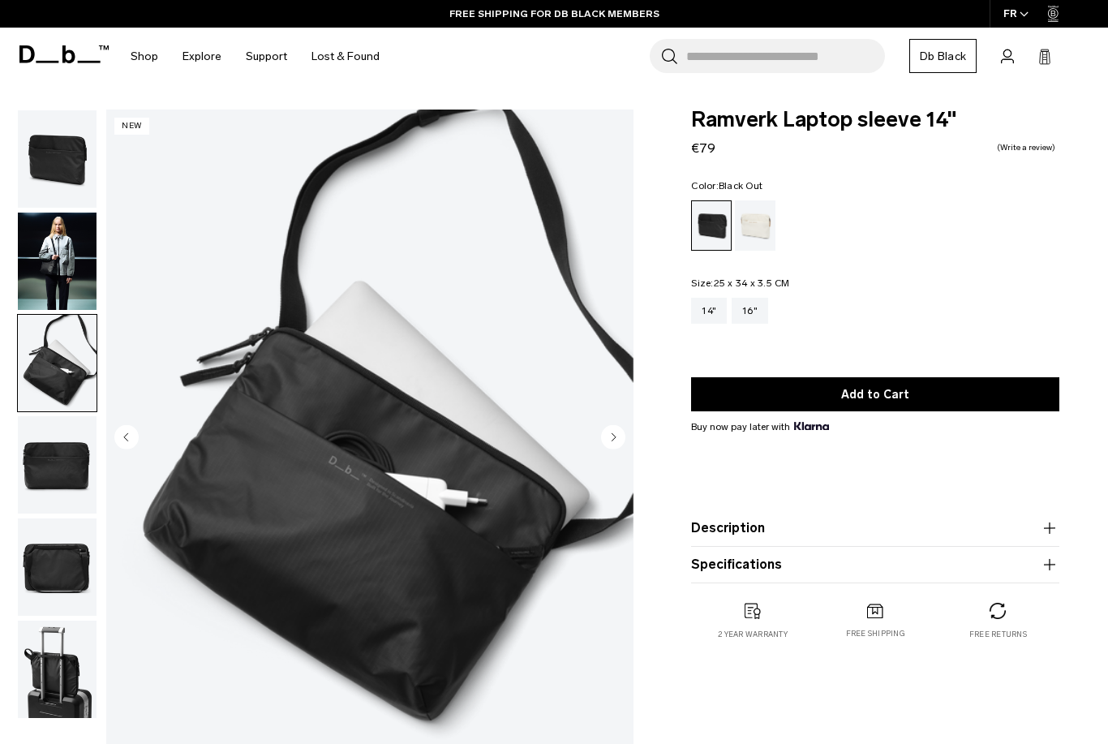
click at [618, 440] on circle "Next slide" at bounding box center [613, 437] width 24 height 24
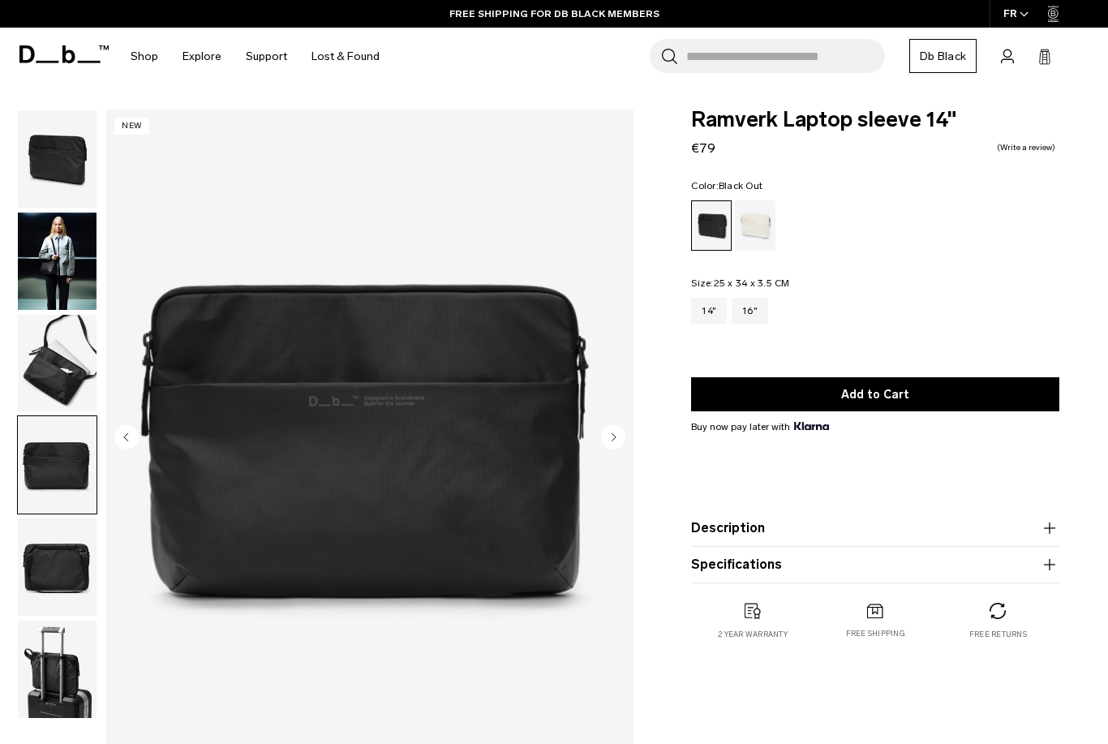
click at [618, 440] on circle "Next slide" at bounding box center [613, 437] width 24 height 24
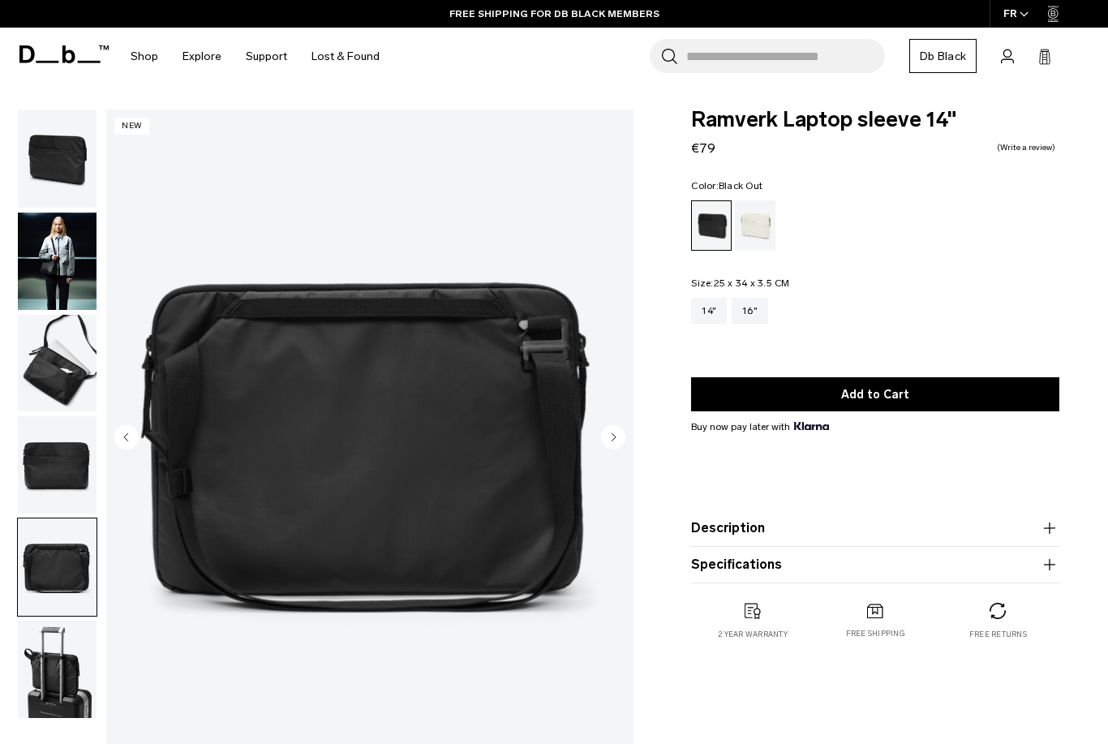
click at [618, 440] on circle "Next slide" at bounding box center [613, 437] width 24 height 24
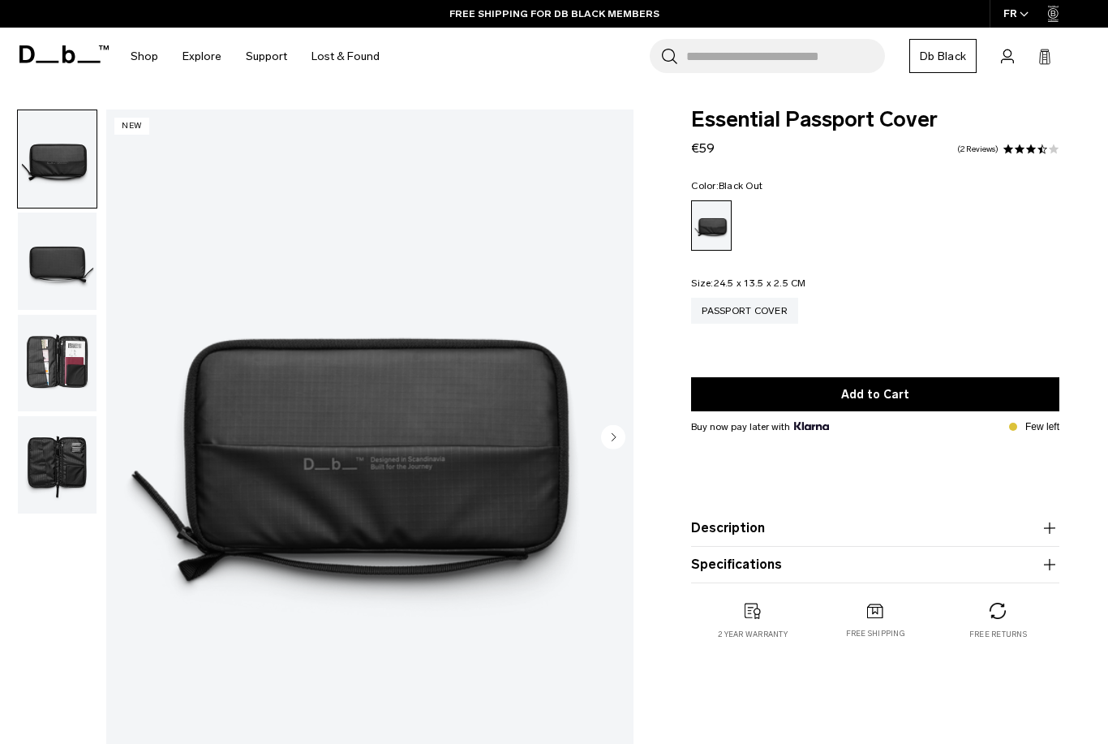
click at [614, 437] on icon "Next slide" at bounding box center [614, 436] width 4 height 7
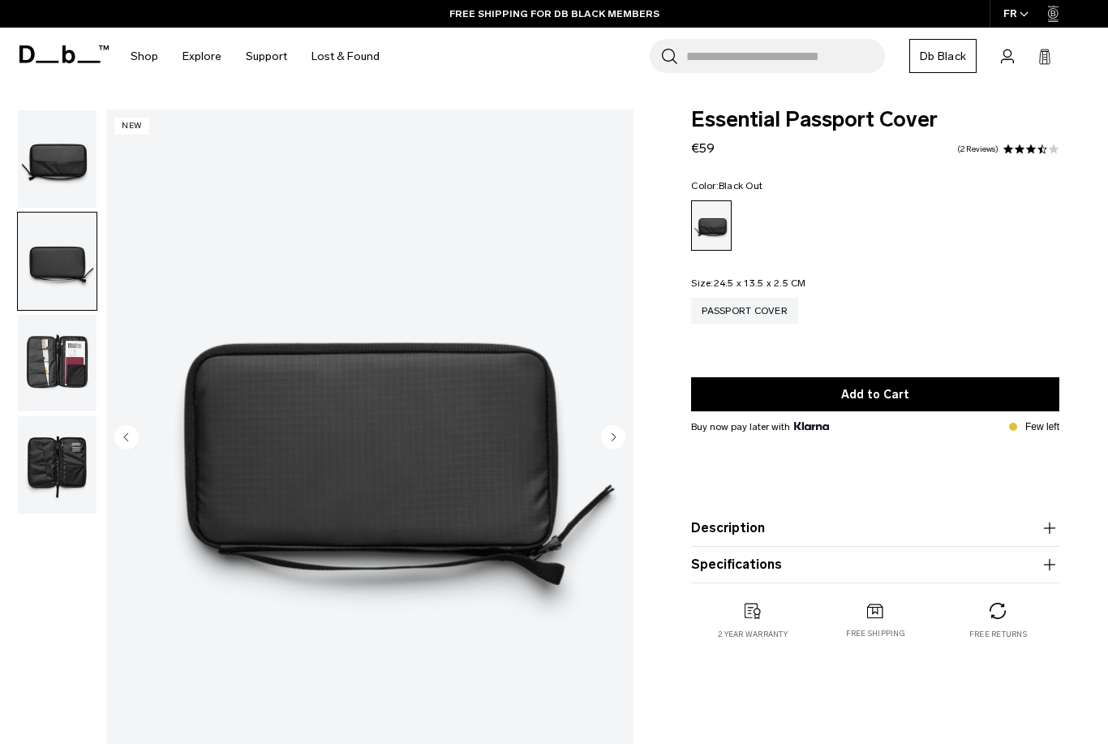
click at [614, 437] on icon "Next slide" at bounding box center [614, 436] width 4 height 7
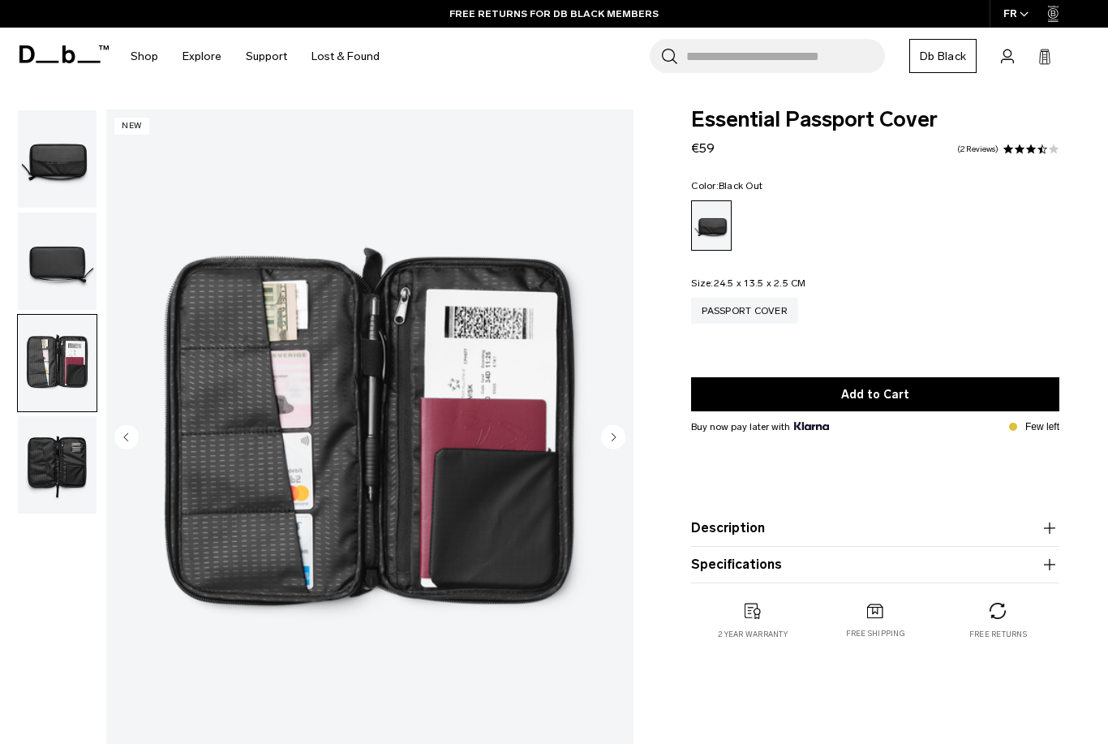
click at [614, 437] on icon "Next slide" at bounding box center [614, 436] width 4 height 7
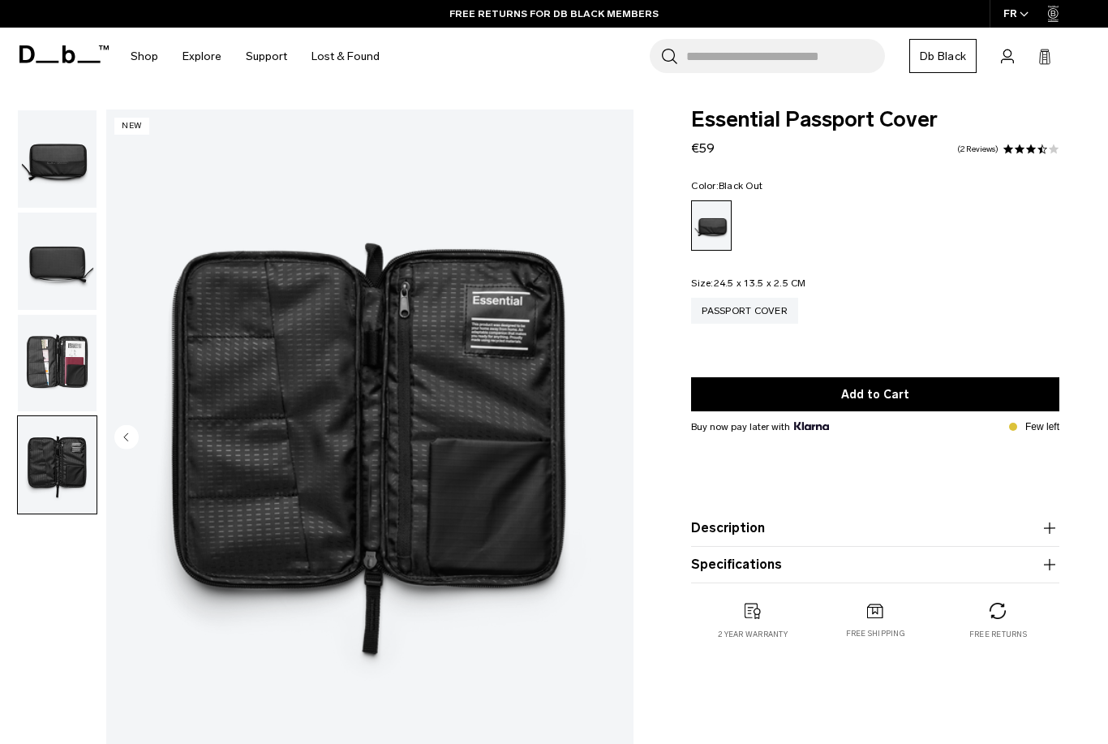
click at [614, 437] on img "4 / 4" at bounding box center [369, 438] width 527 height 659
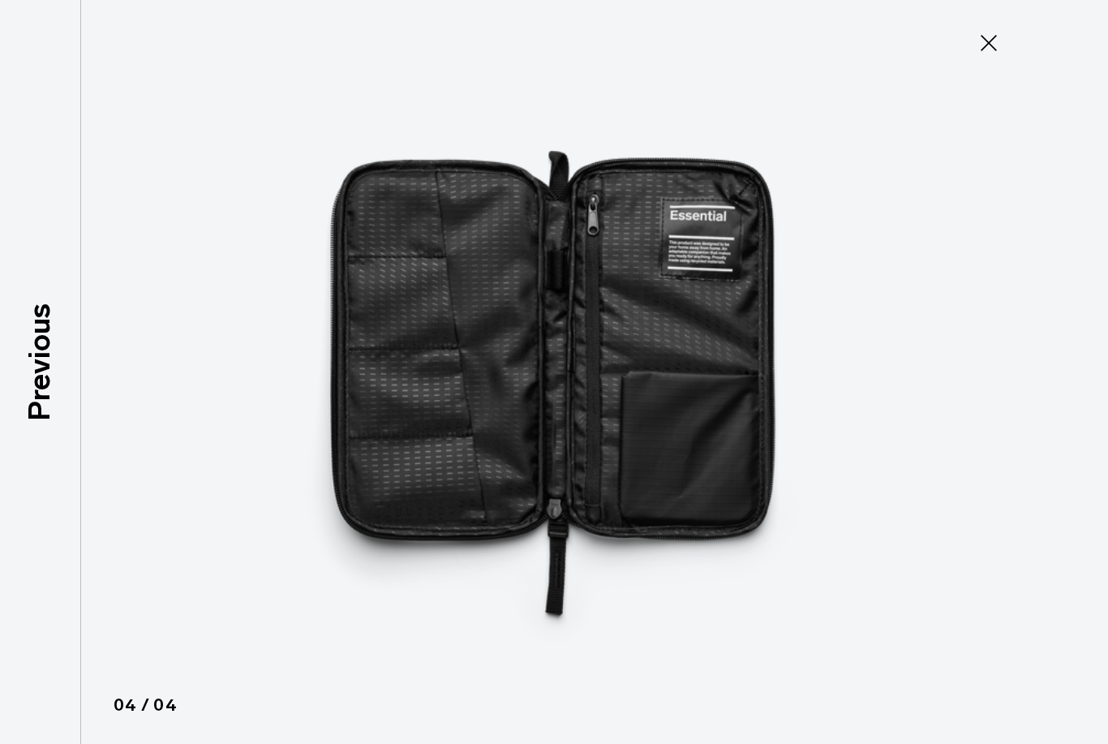
click at [985, 46] on icon at bounding box center [989, 43] width 16 height 16
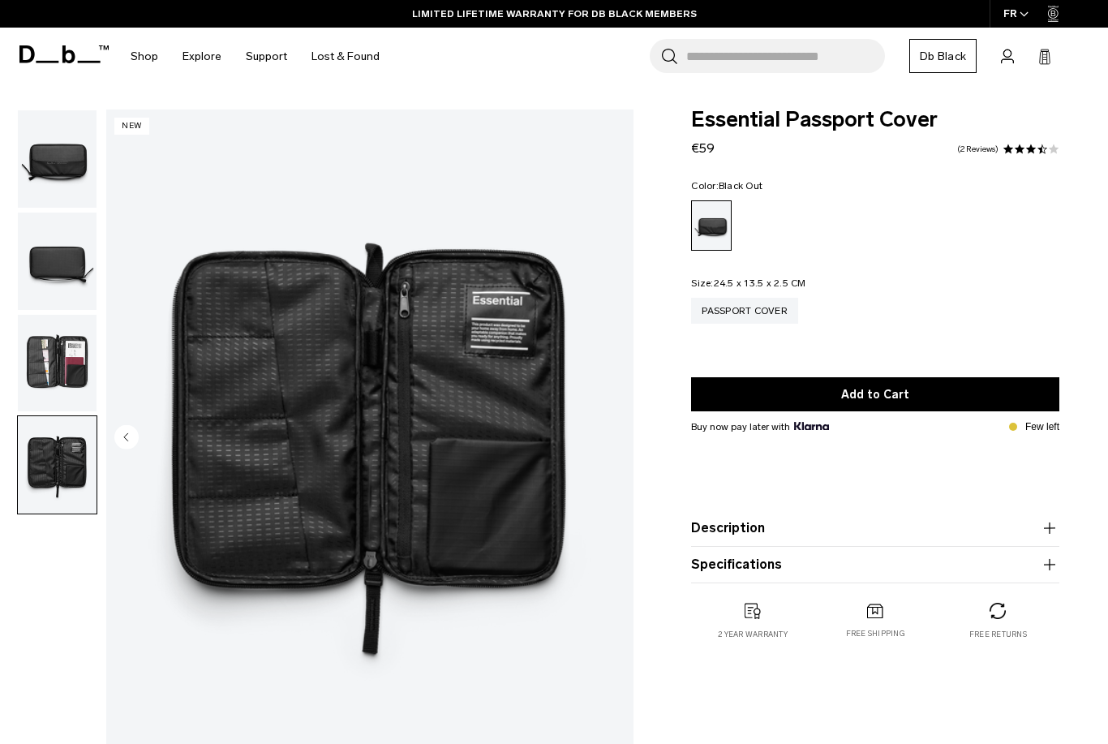
click at [64, 358] on img "button" at bounding box center [57, 363] width 79 height 97
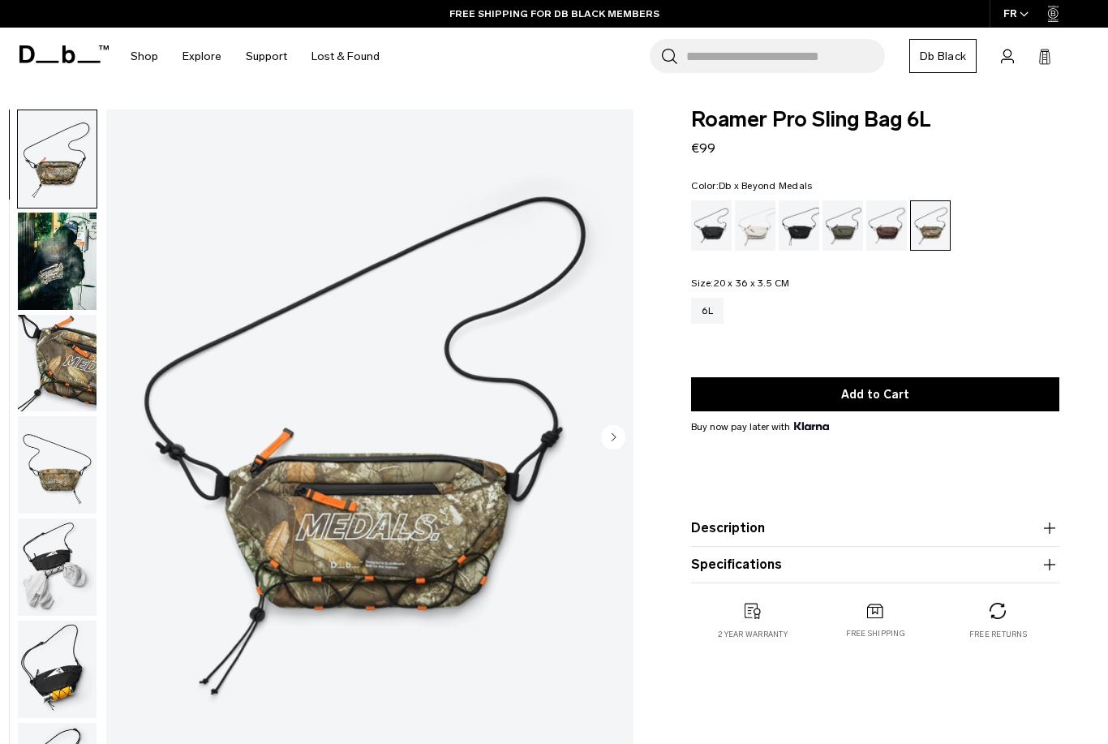
click at [67, 255] on img "button" at bounding box center [57, 261] width 79 height 97
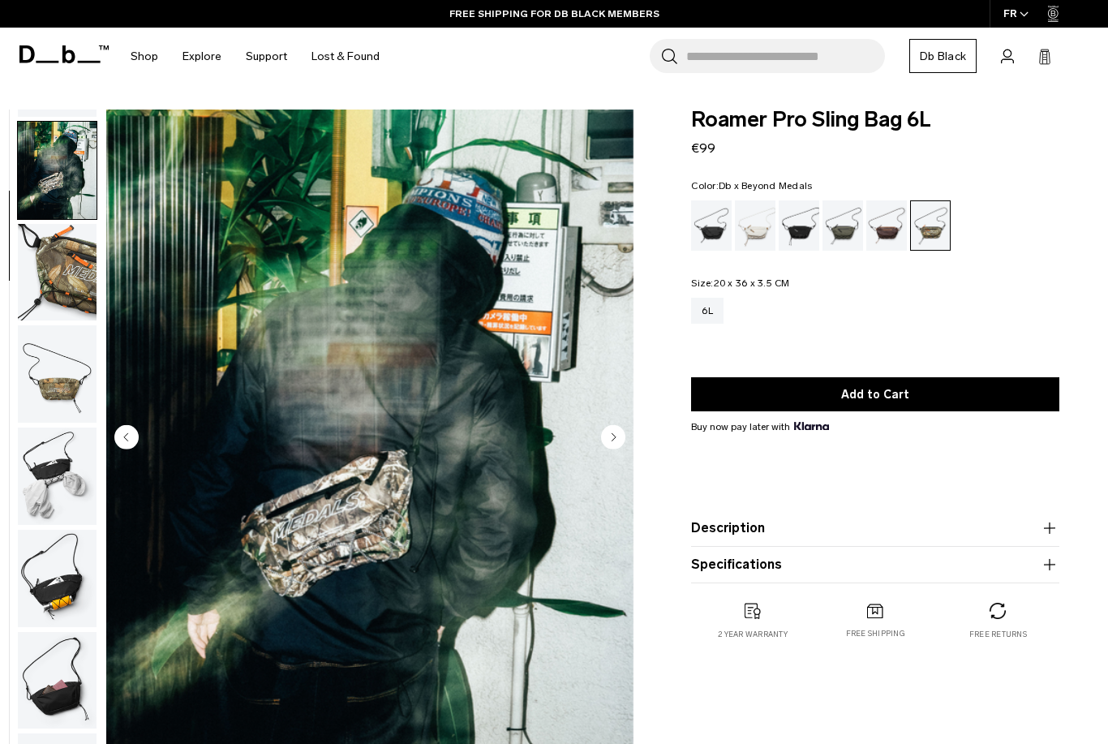
scroll to position [103, 0]
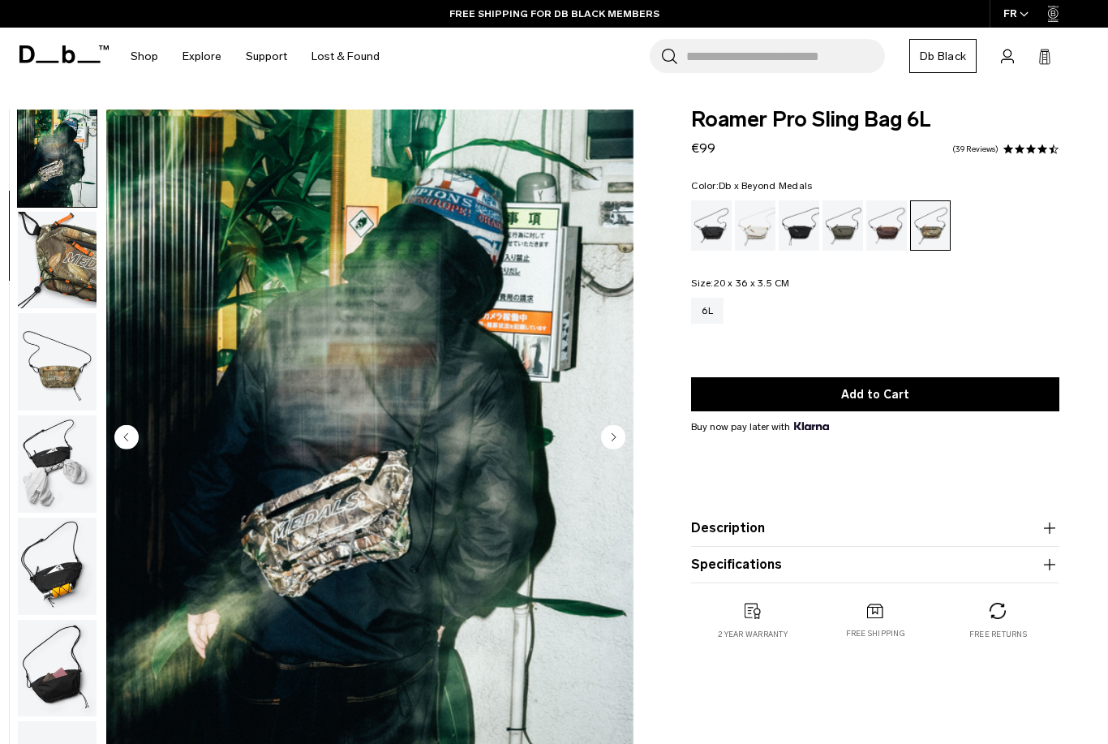
click at [616, 436] on circle "Next slide" at bounding box center [613, 437] width 24 height 24
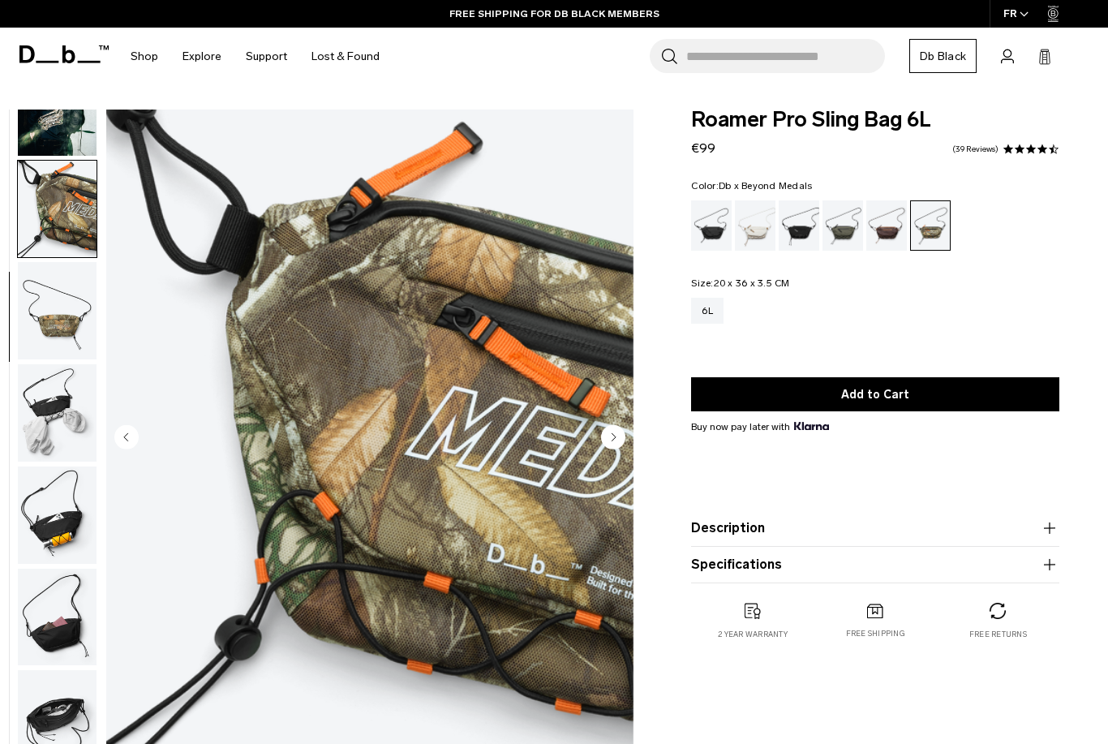
scroll to position [164, 0]
click at [616, 436] on circle "Next slide" at bounding box center [613, 437] width 24 height 24
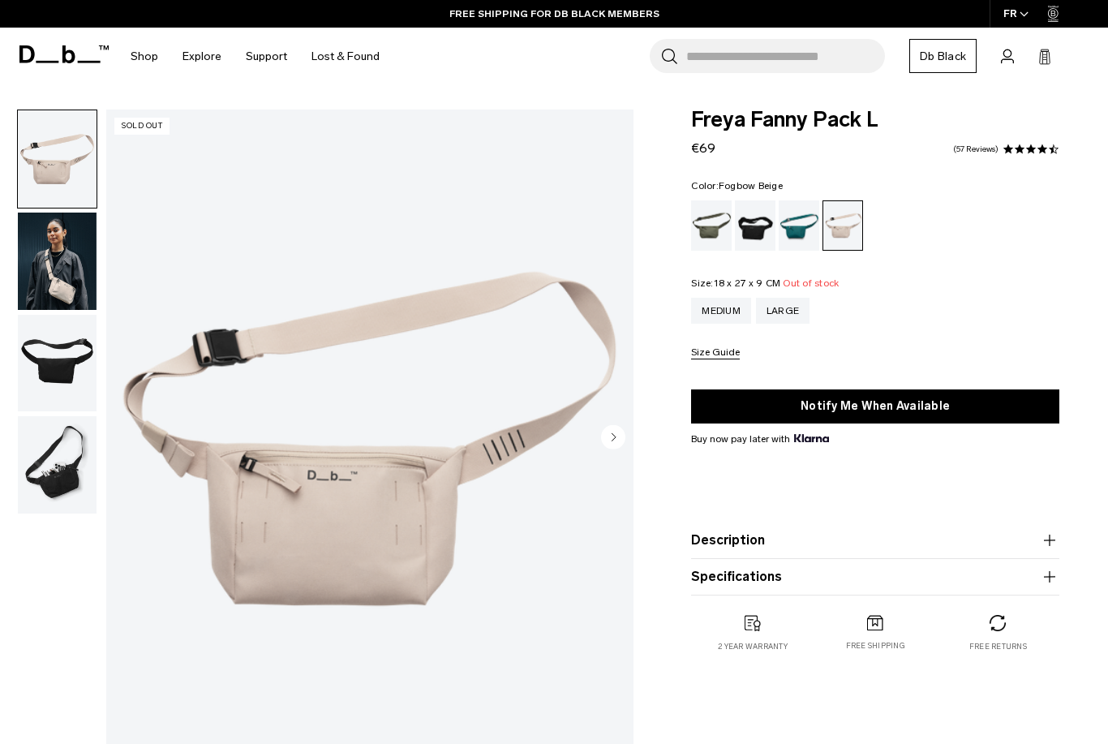
click at [612, 443] on circle "Next slide" at bounding box center [613, 437] width 24 height 24
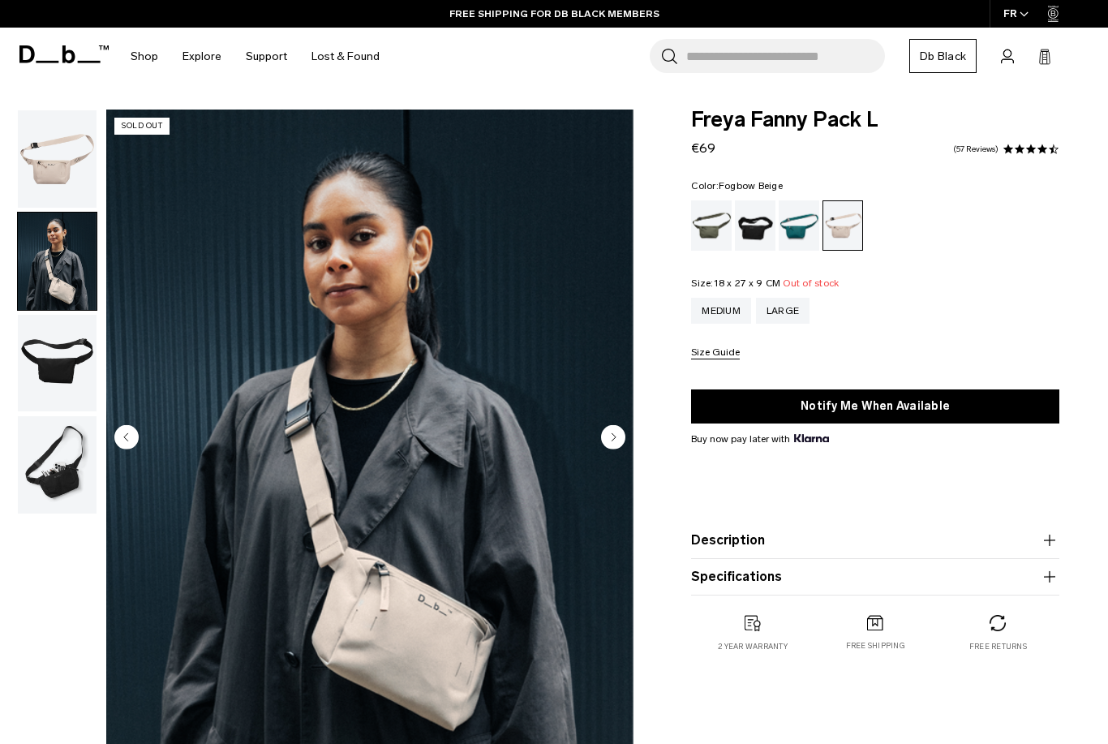
click at [612, 443] on circle "Next slide" at bounding box center [613, 437] width 24 height 24
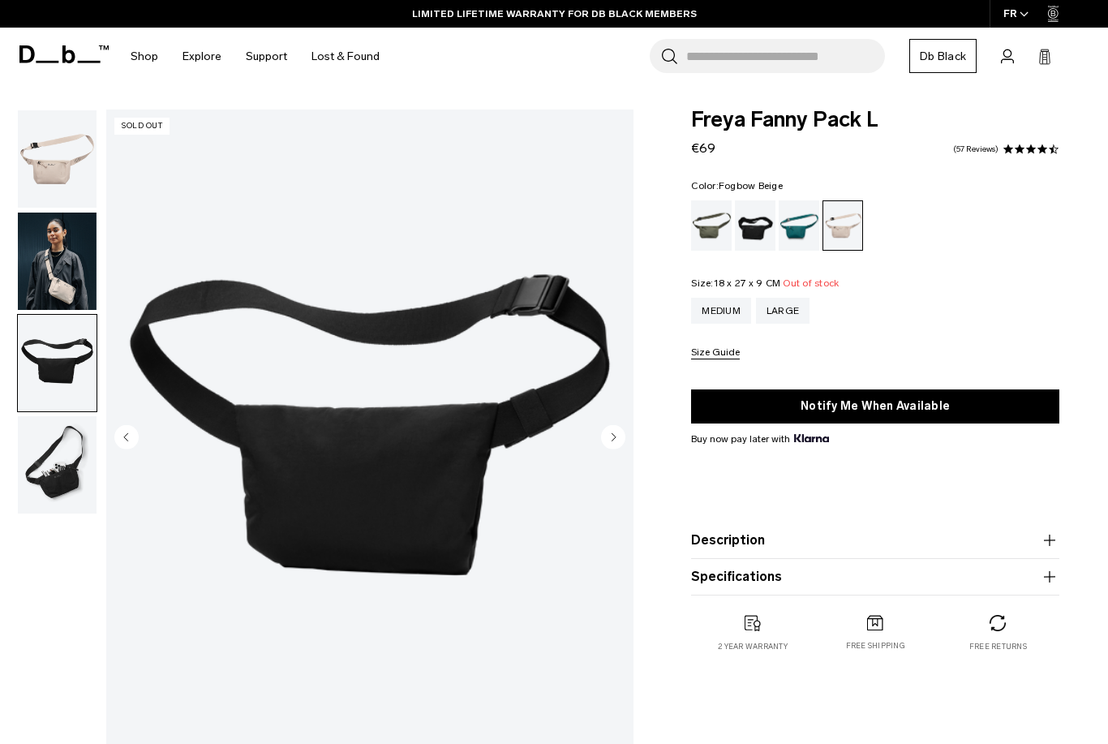
click at [611, 441] on circle "Next slide" at bounding box center [613, 437] width 24 height 24
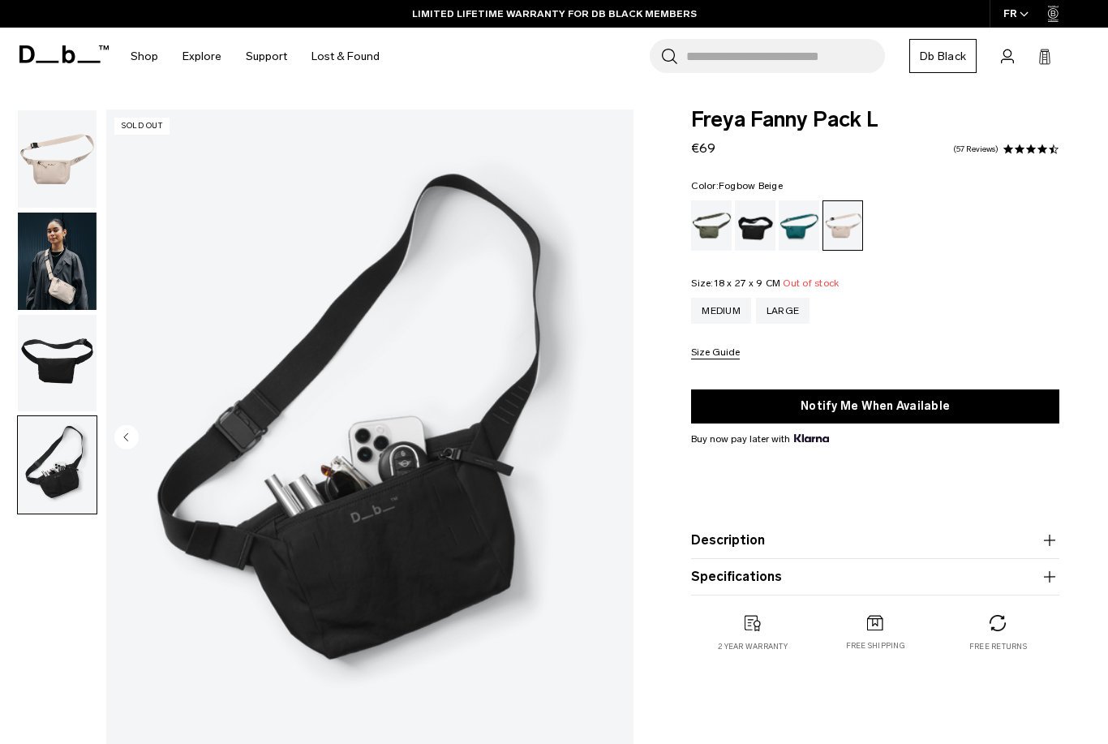
click at [611, 441] on img "4 / 4" at bounding box center [369, 438] width 527 height 659
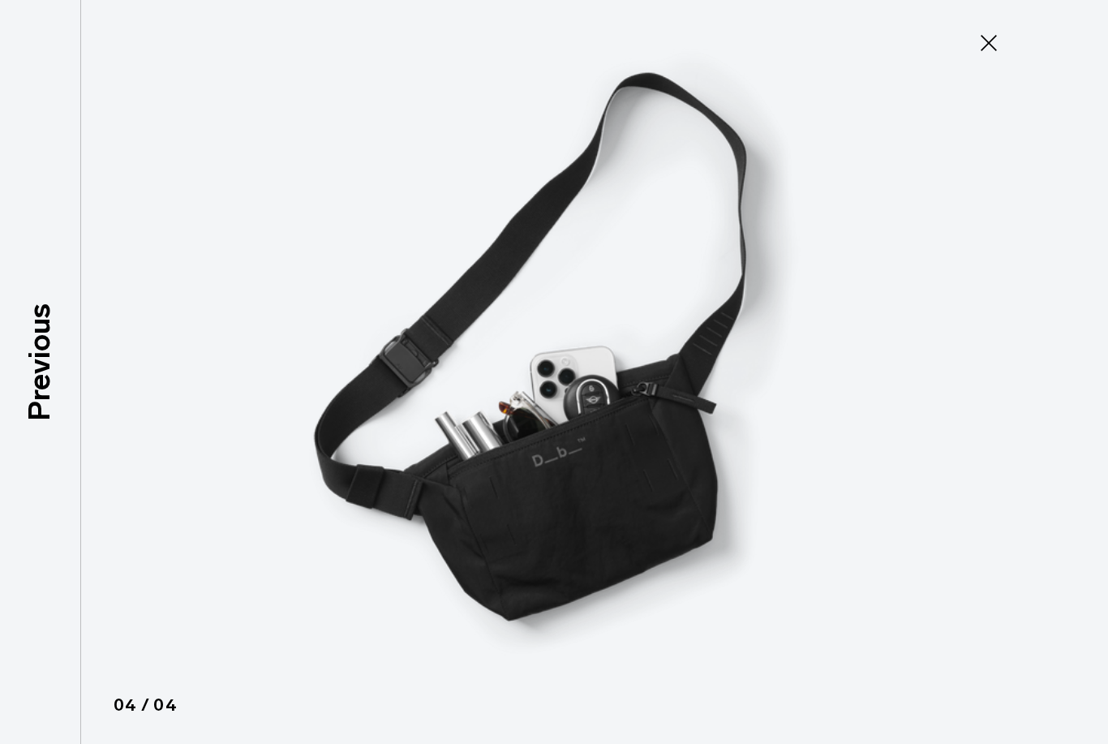
click at [611, 442] on img at bounding box center [554, 372] width 730 height 744
click at [991, 36] on icon at bounding box center [989, 43] width 26 height 26
